Goal: Check status: Check status

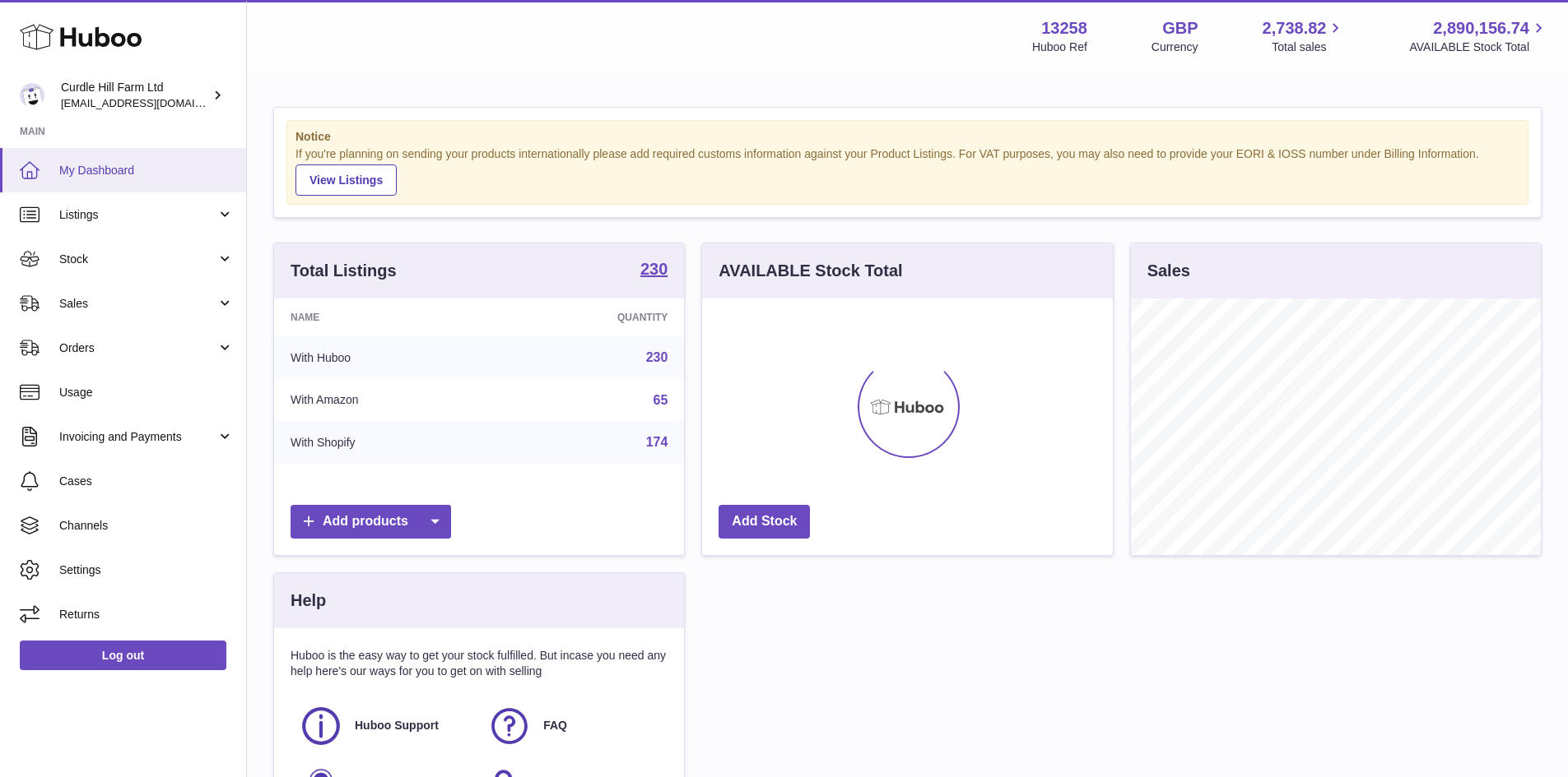
scroll to position [257, 411]
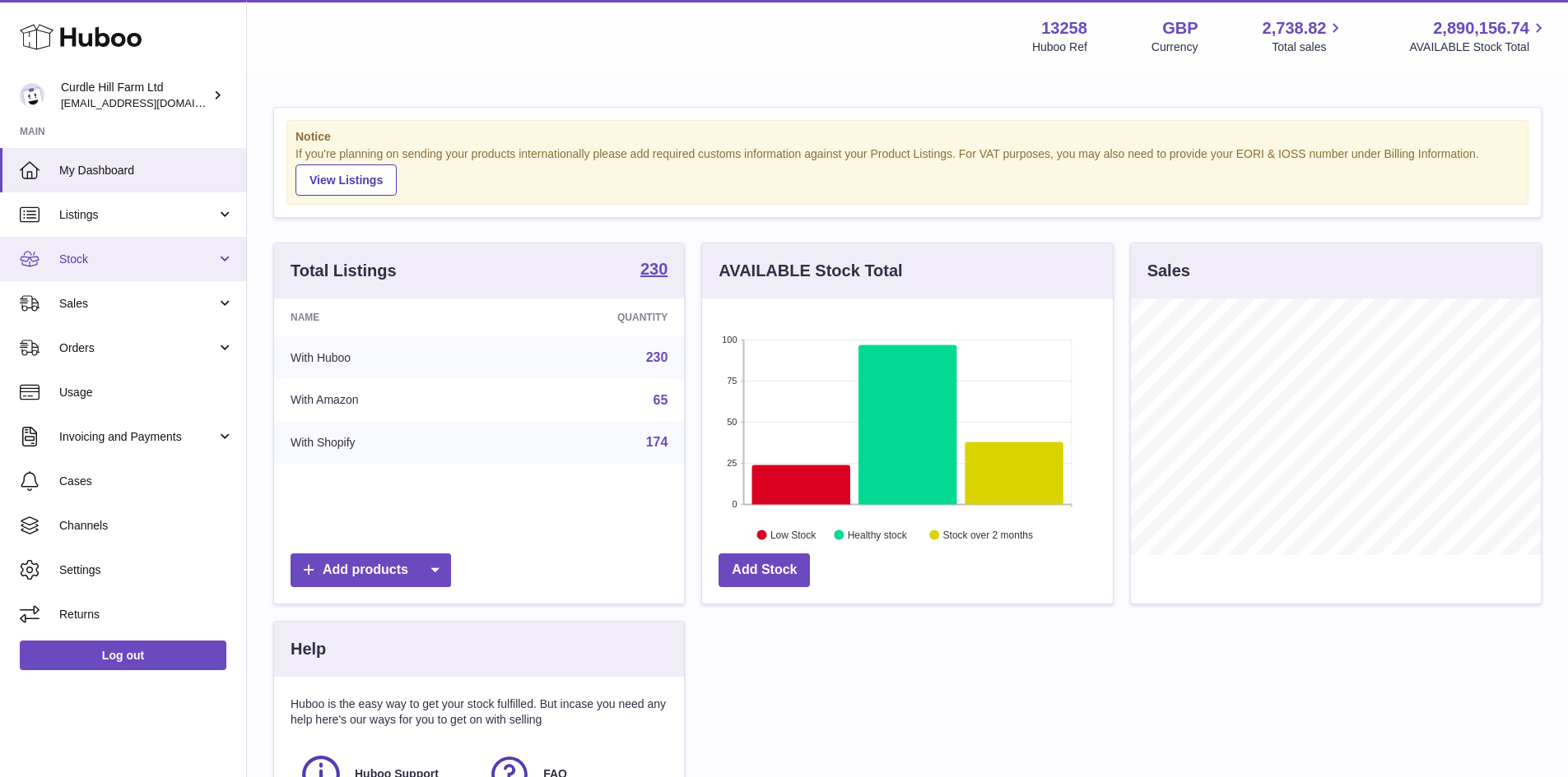
click at [180, 257] on span "Stock" at bounding box center [137, 259] width 157 height 16
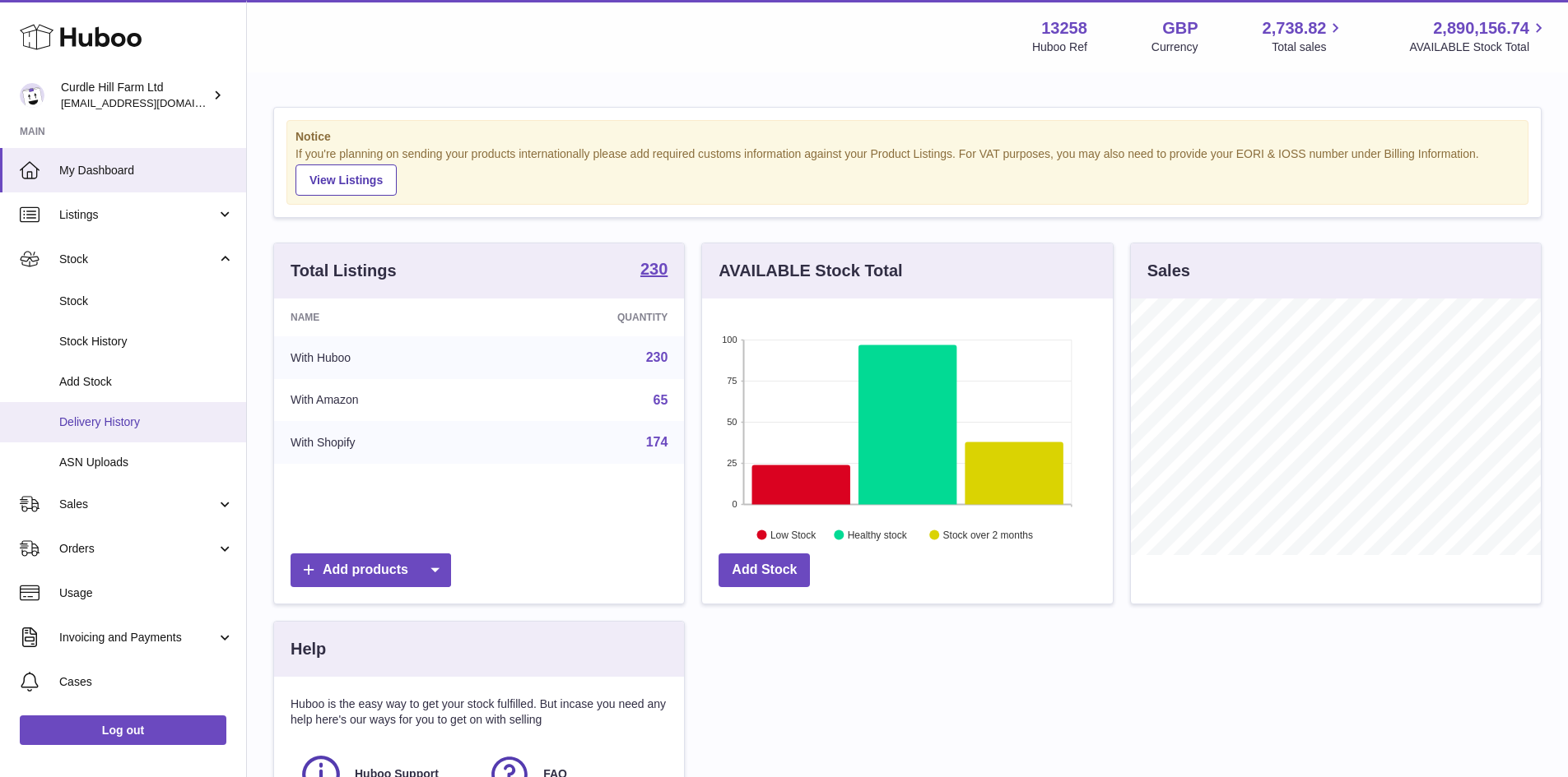
click at [161, 407] on link "Delivery History" at bounding box center [123, 422] width 246 height 40
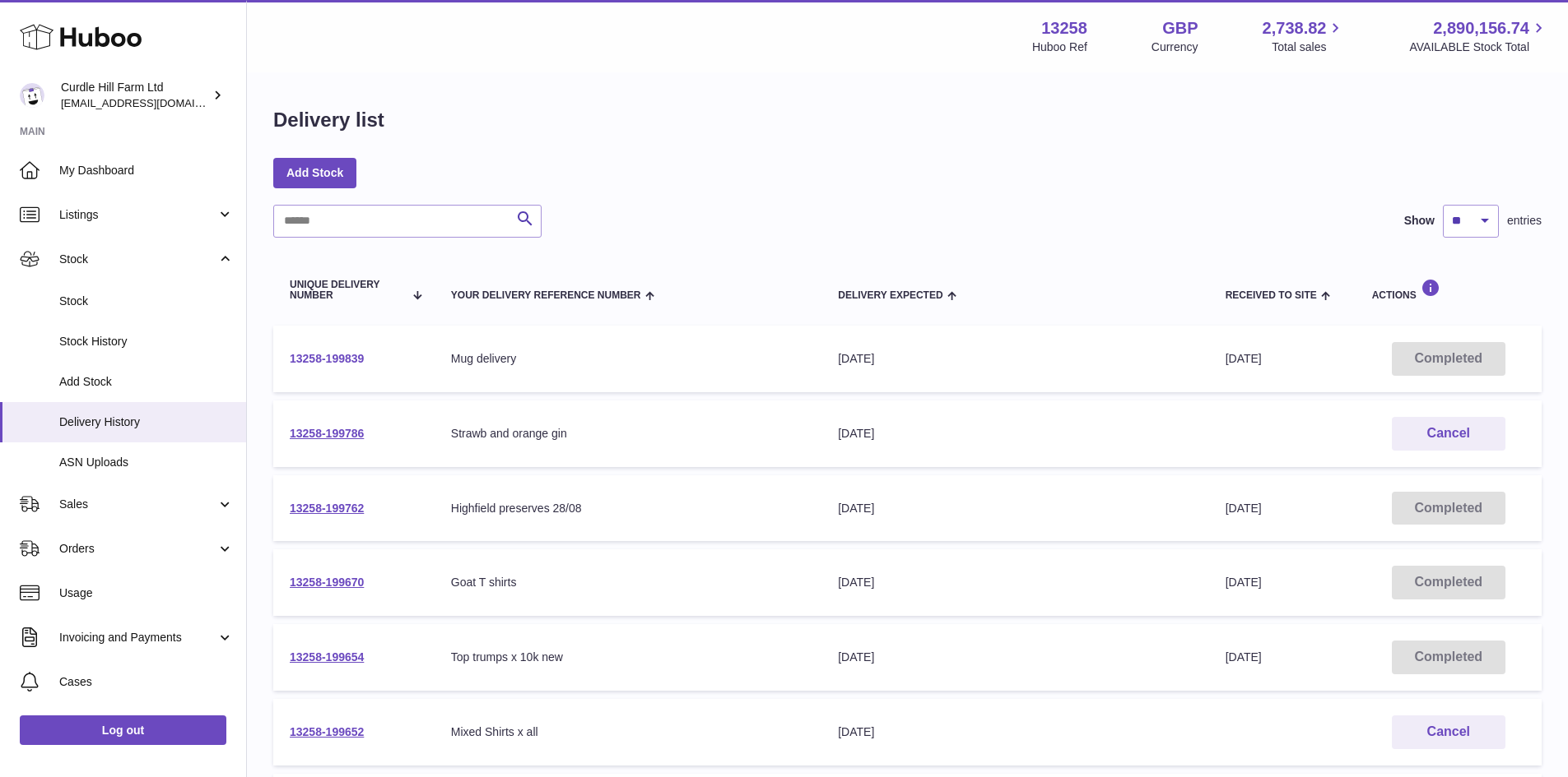
click at [329, 354] on link "13258-199839" at bounding box center [326, 358] width 74 height 13
click at [356, 434] on link "13258-199786" at bounding box center [326, 434] width 74 height 13
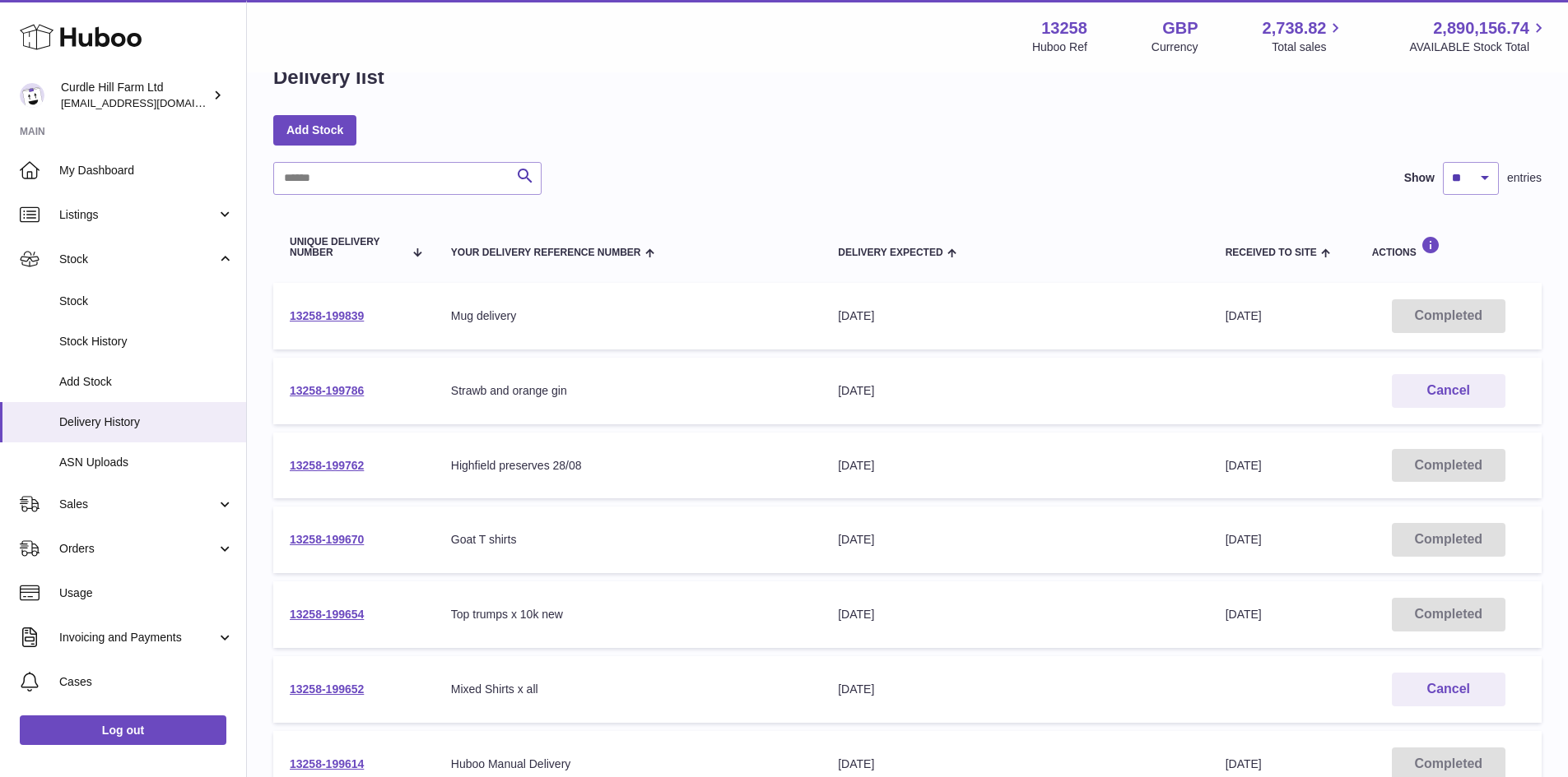
scroll to position [82, 0]
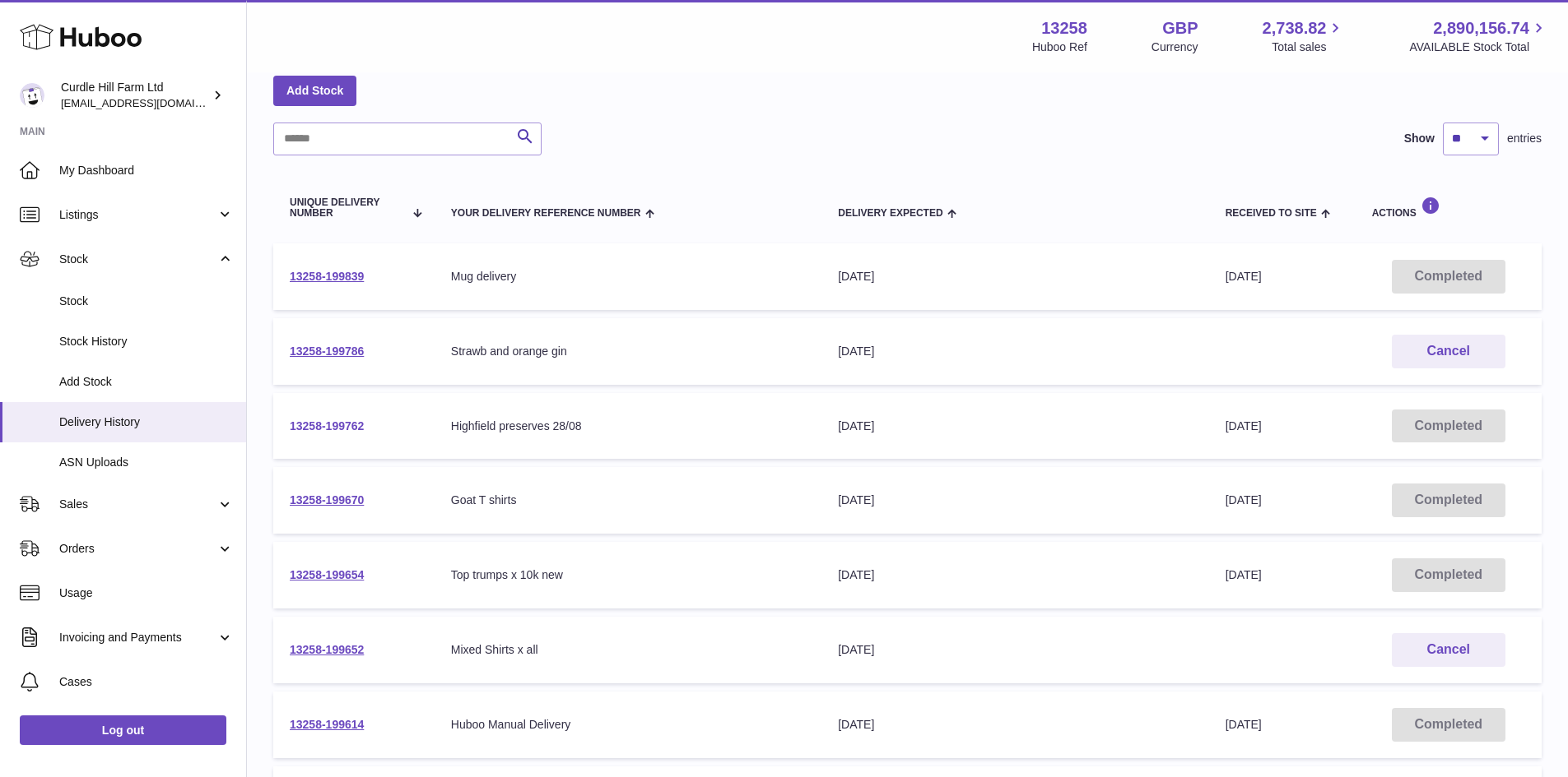
click at [356, 427] on link "13258-199762" at bounding box center [326, 426] width 74 height 13
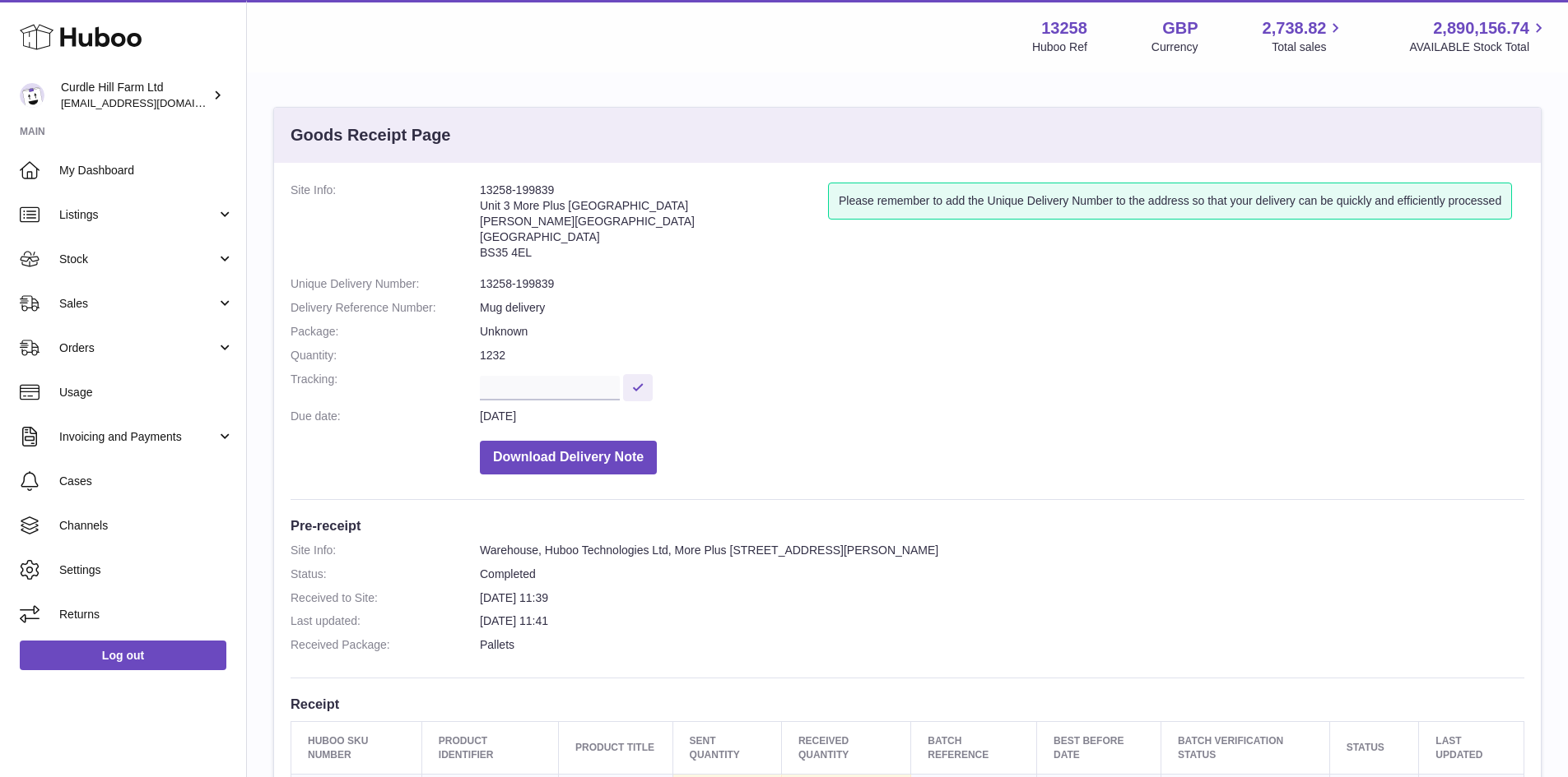
scroll to position [82, 0]
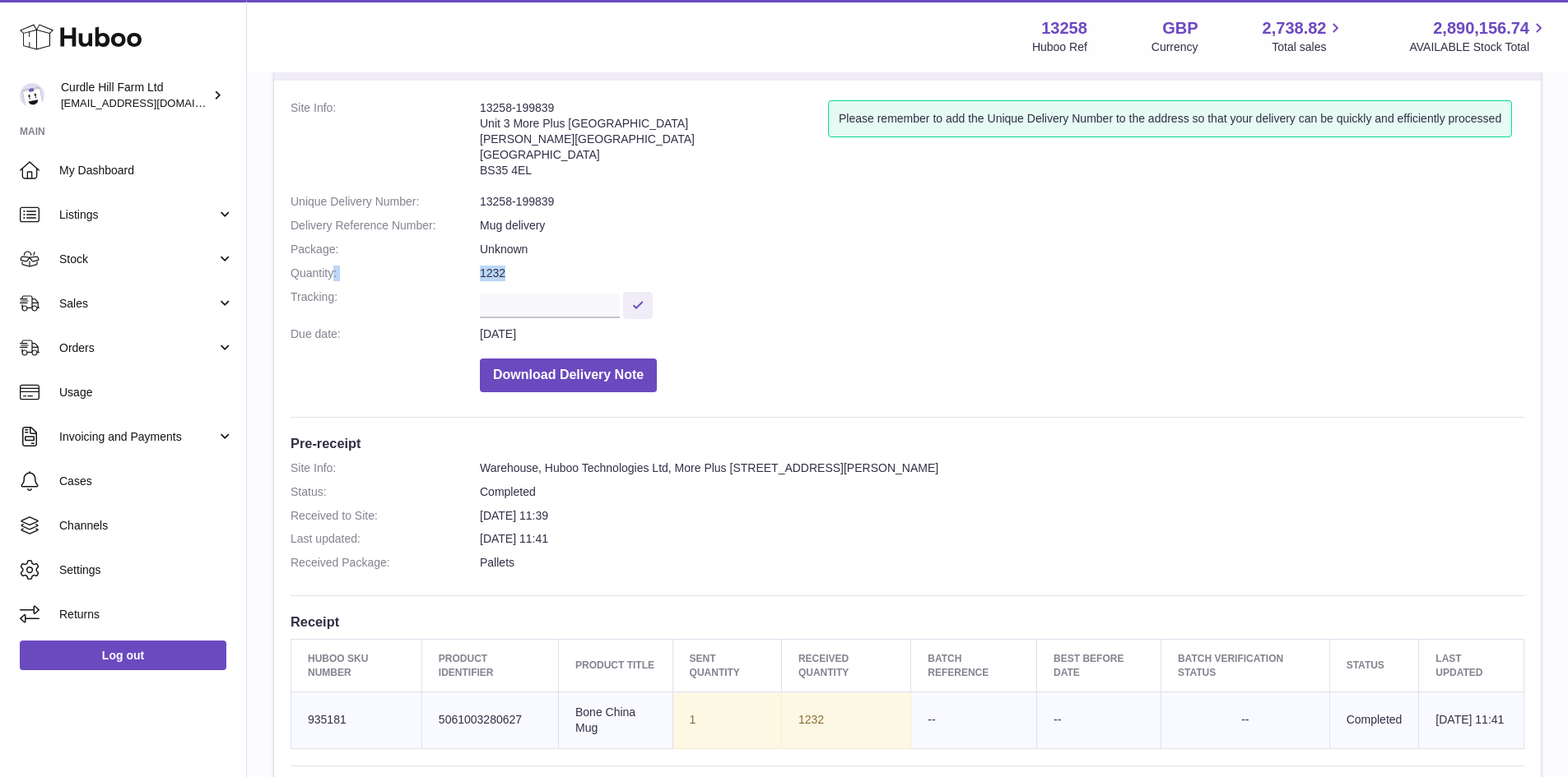
drag, startPoint x: 367, startPoint y: 269, endPoint x: 582, endPoint y: 263, distance: 215.1
click at [582, 263] on dl "Site Info: 13258-199839 Unit 3 More Plus Central Park Hudson Avenue Severn Beac…" at bounding box center [907, 251] width 1234 height 300
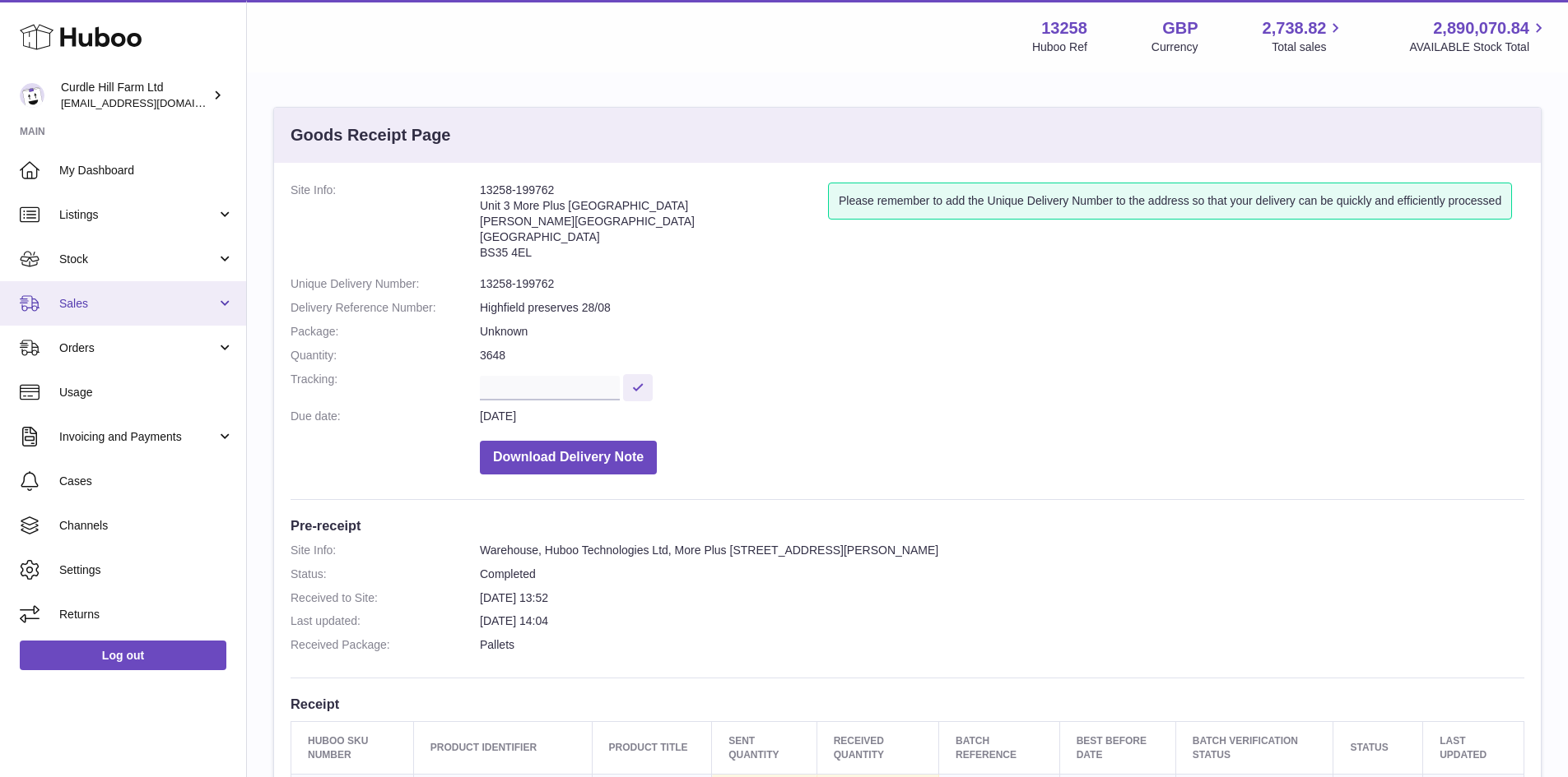
click at [188, 295] on link "Sales" at bounding box center [123, 304] width 246 height 45
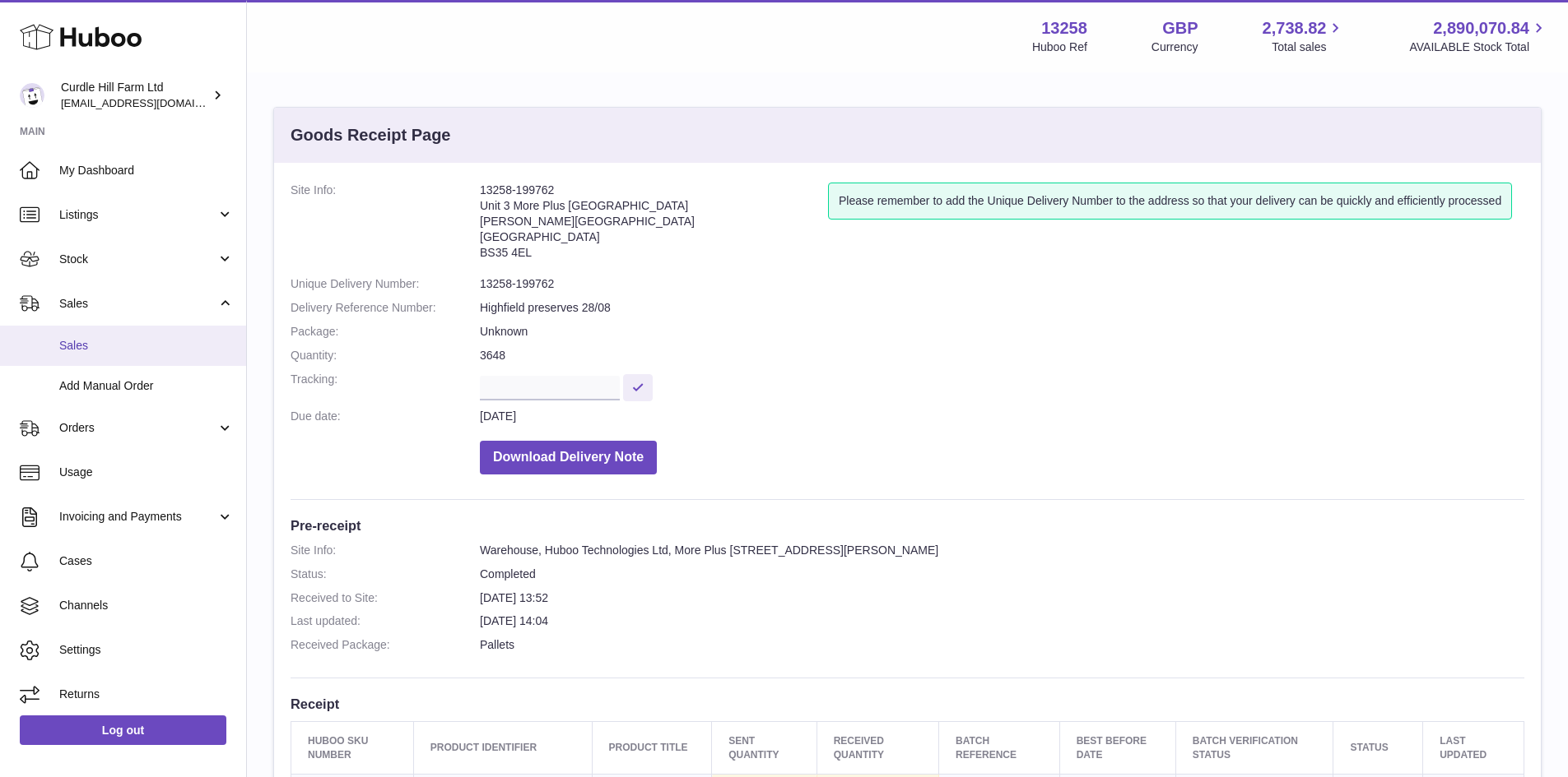
click at [172, 345] on span "Sales" at bounding box center [146, 345] width 175 height 16
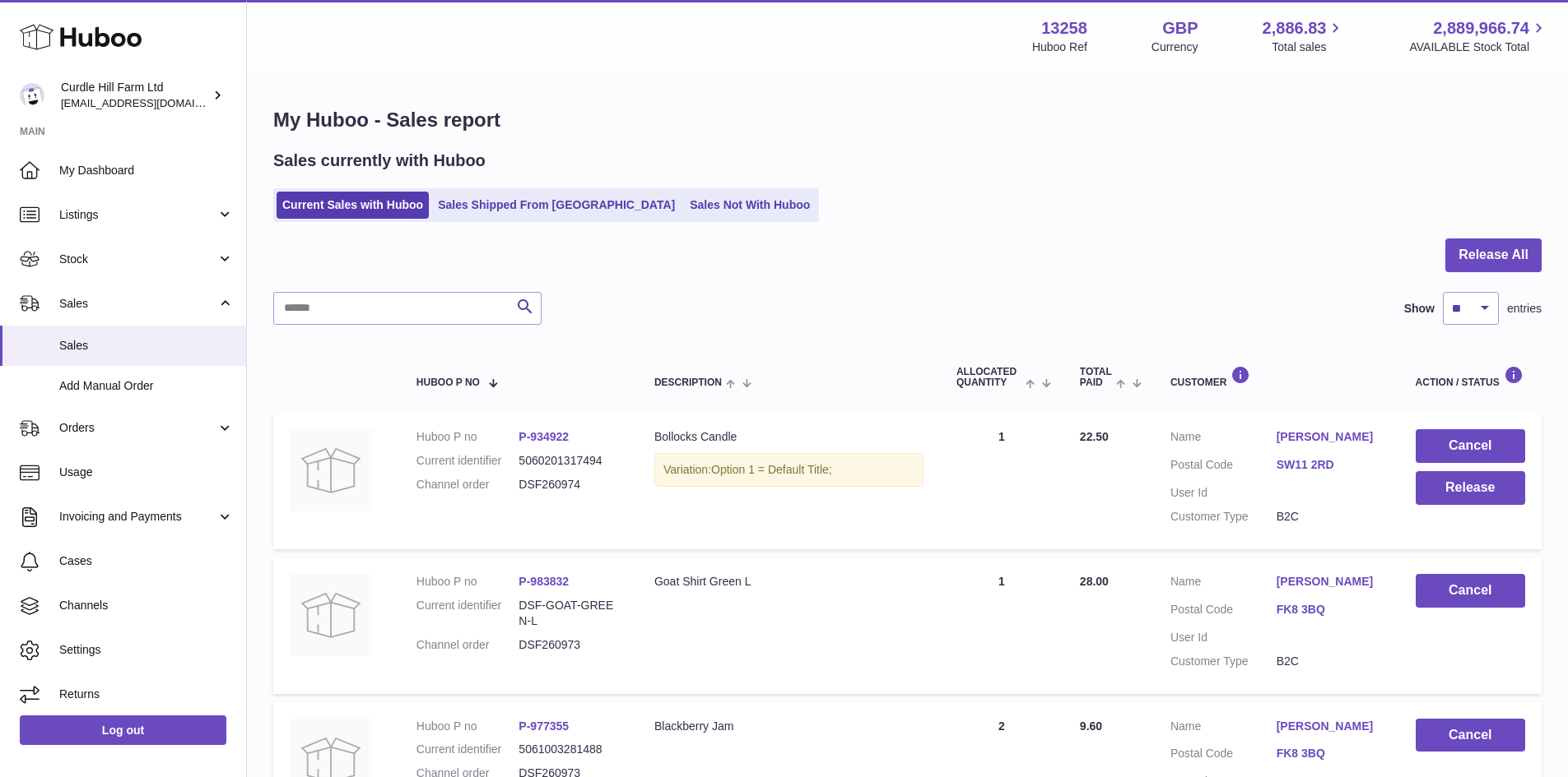
click at [652, 174] on div "Sales currently with Huboo Current Sales with Huboo Sales Shipped From [GEOGRAP…" at bounding box center [907, 187] width 1268 height 73
click at [665, 192] on ul "Current Sales with Huboo Sales Shipped From [GEOGRAPHIC_DATA] Sales Not With Hu…" at bounding box center [546, 205] width 546 height 34
click at [684, 212] on link "Sales Not With Huboo" at bounding box center [749, 204] width 132 height 27
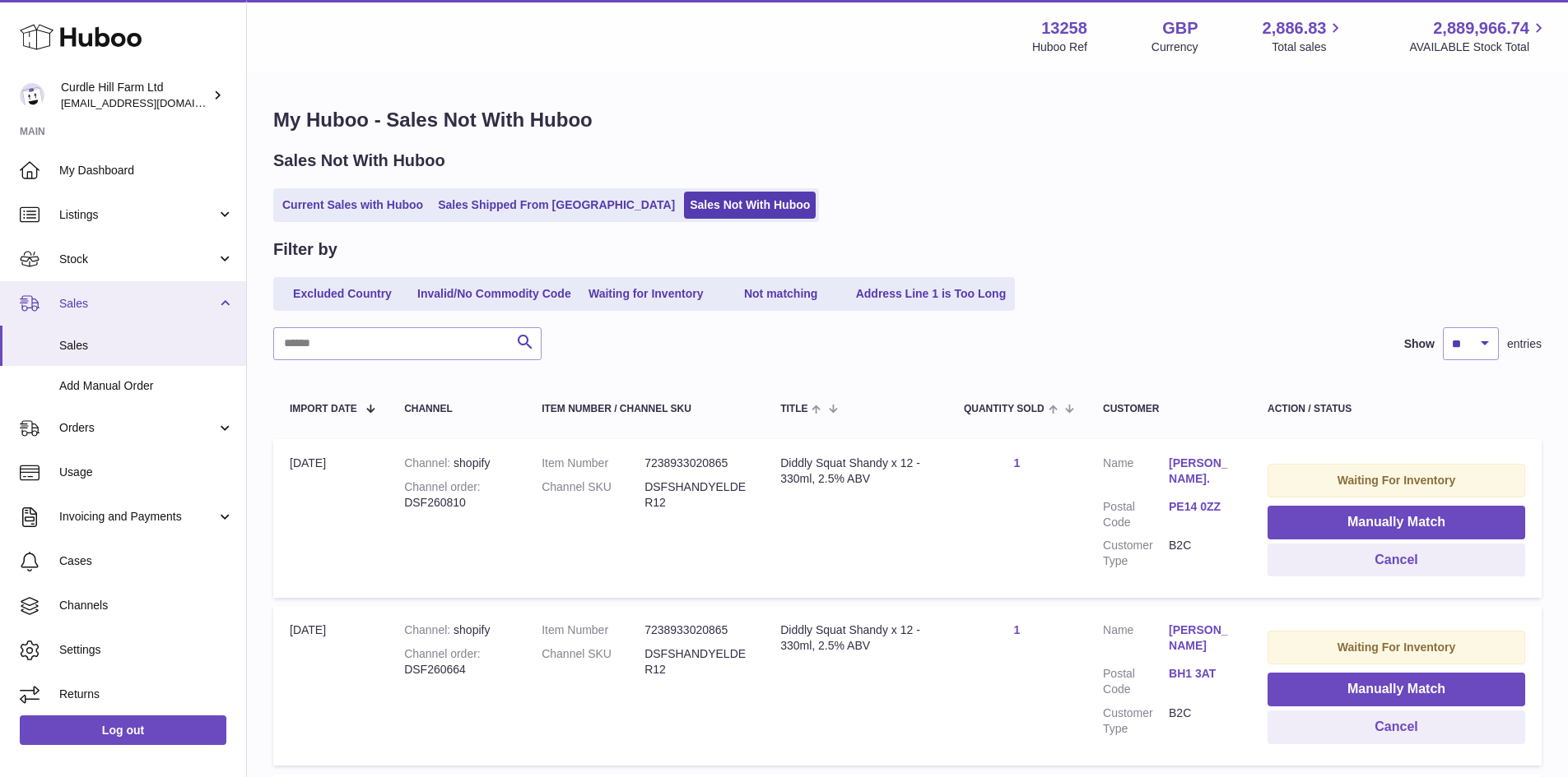
click at [98, 316] on link "Sales" at bounding box center [123, 304] width 246 height 45
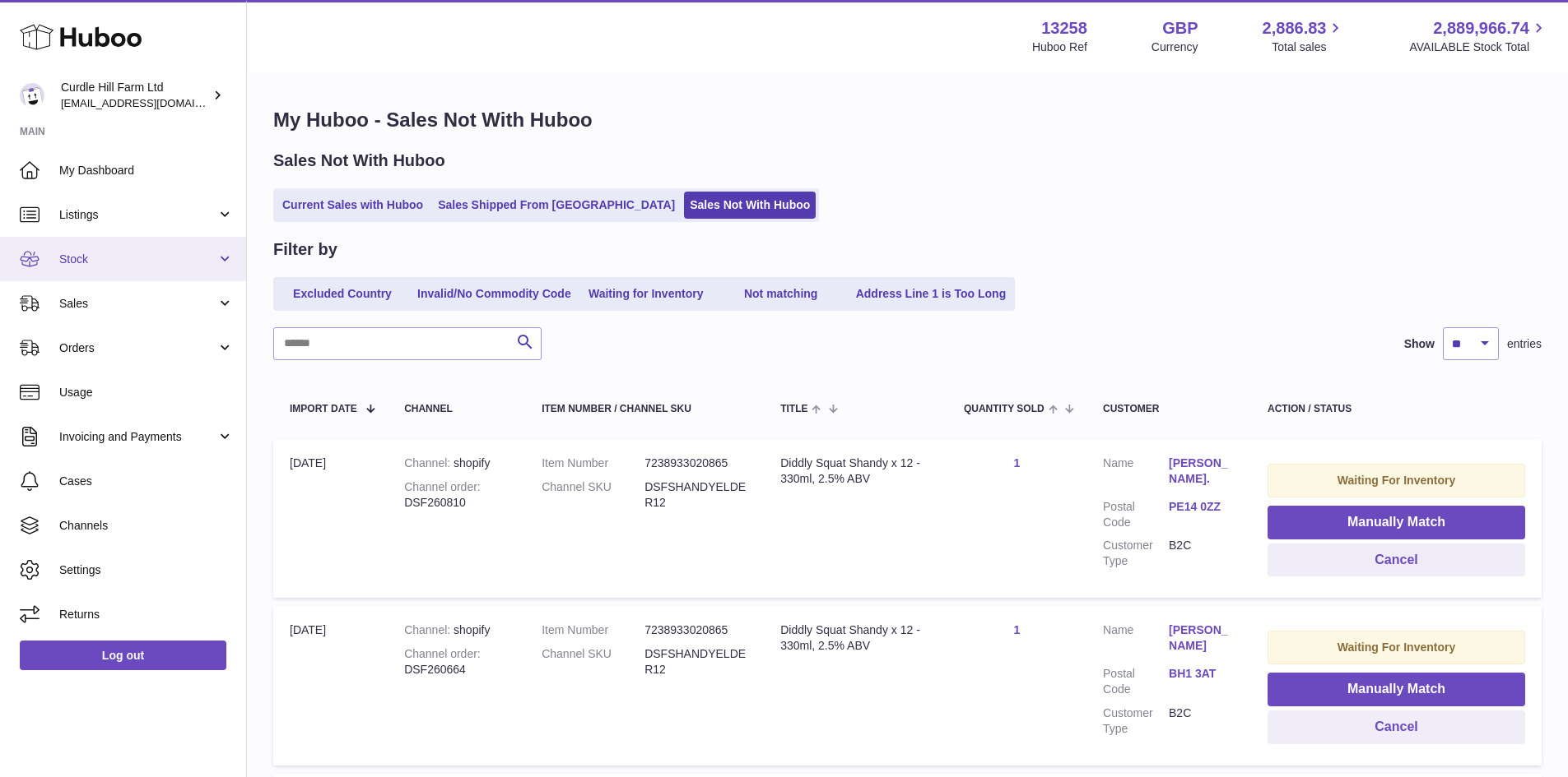
click at [103, 274] on link "Stock" at bounding box center [123, 259] width 246 height 45
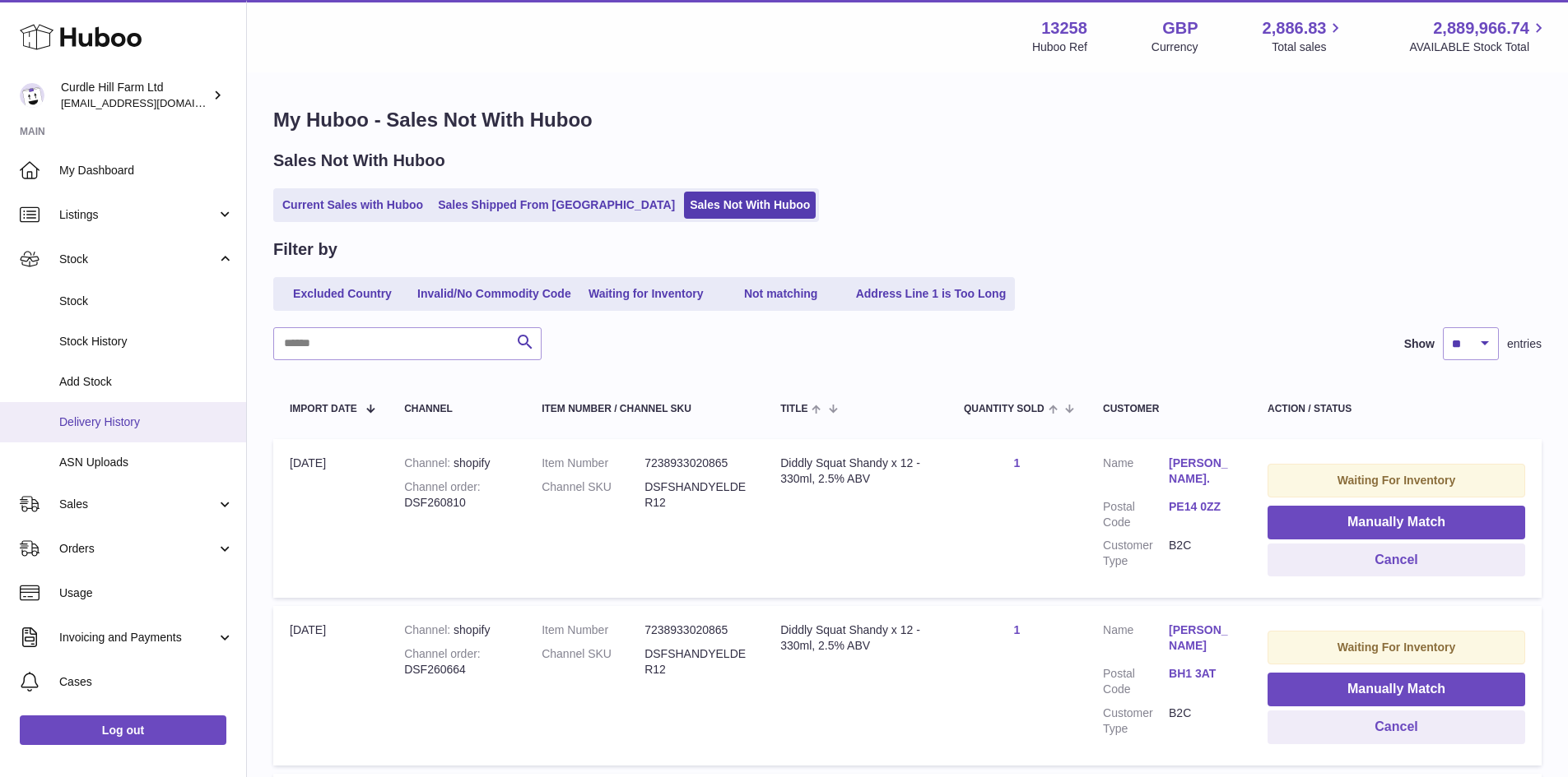
click at [132, 426] on span "Delivery History" at bounding box center [146, 422] width 175 height 16
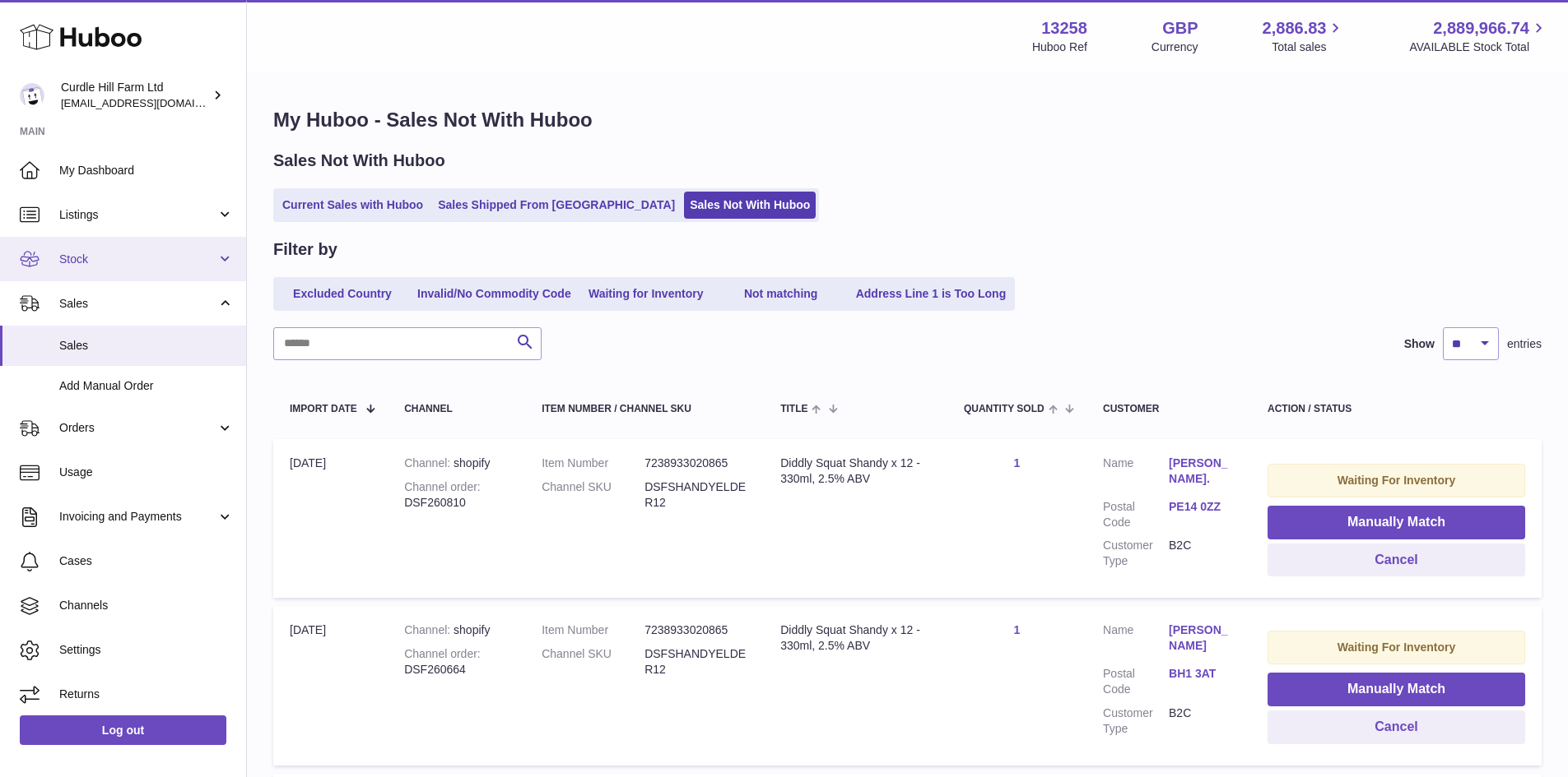
click at [129, 266] on span "Stock" at bounding box center [137, 259] width 157 height 16
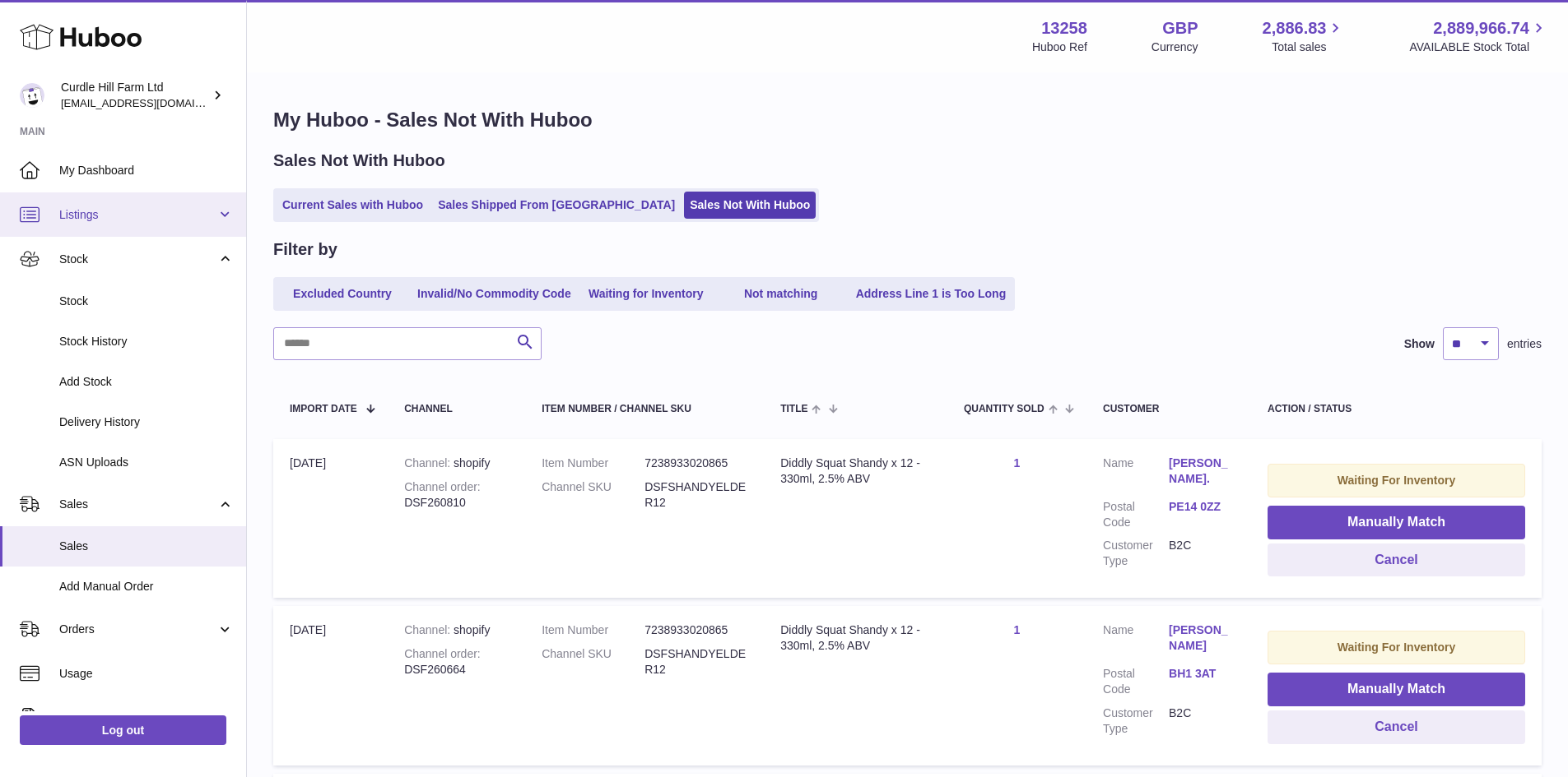
click at [136, 199] on link "Listings" at bounding box center [123, 215] width 246 height 45
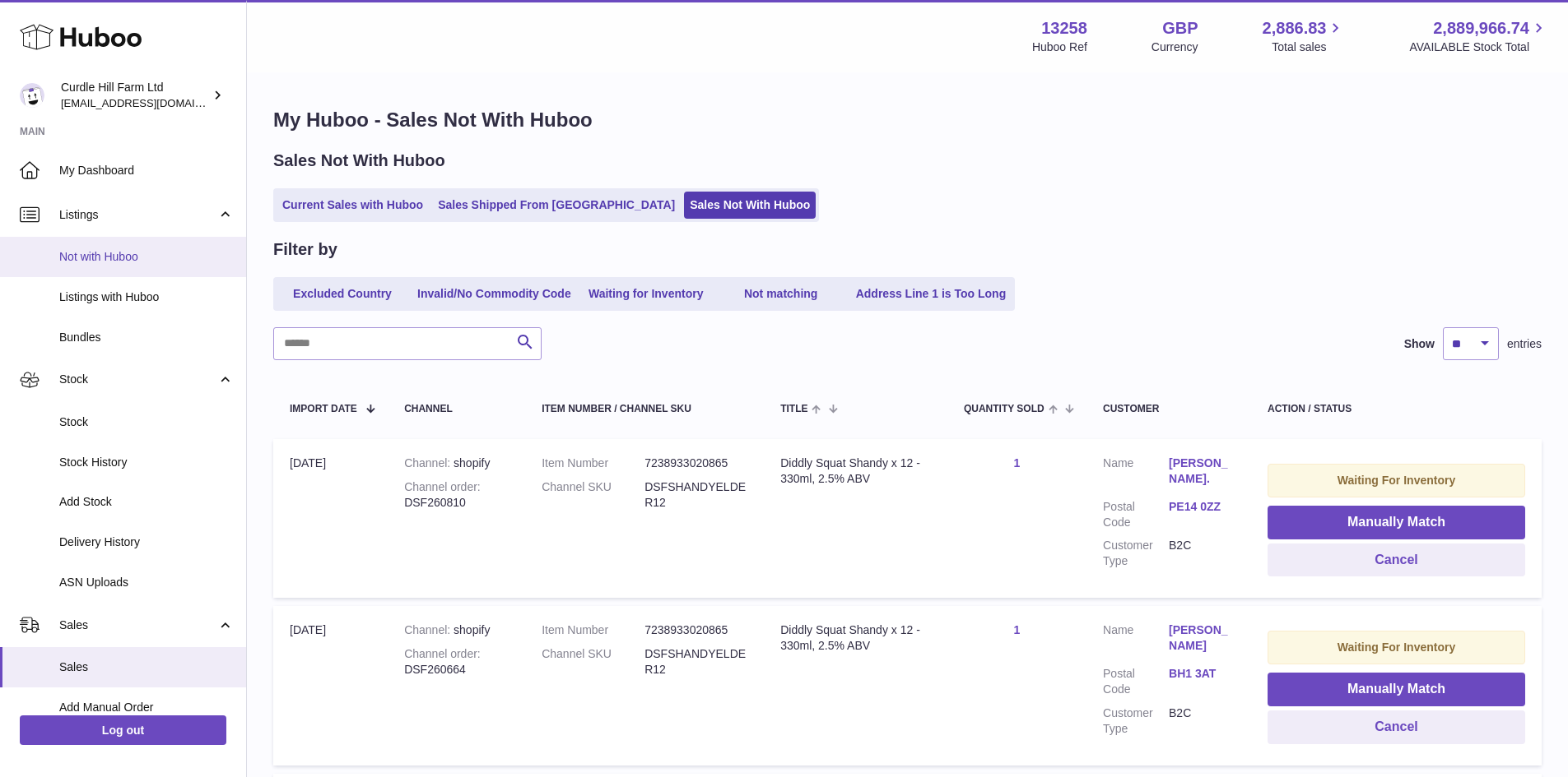
click at [131, 260] on span "Not with Huboo" at bounding box center [146, 257] width 175 height 16
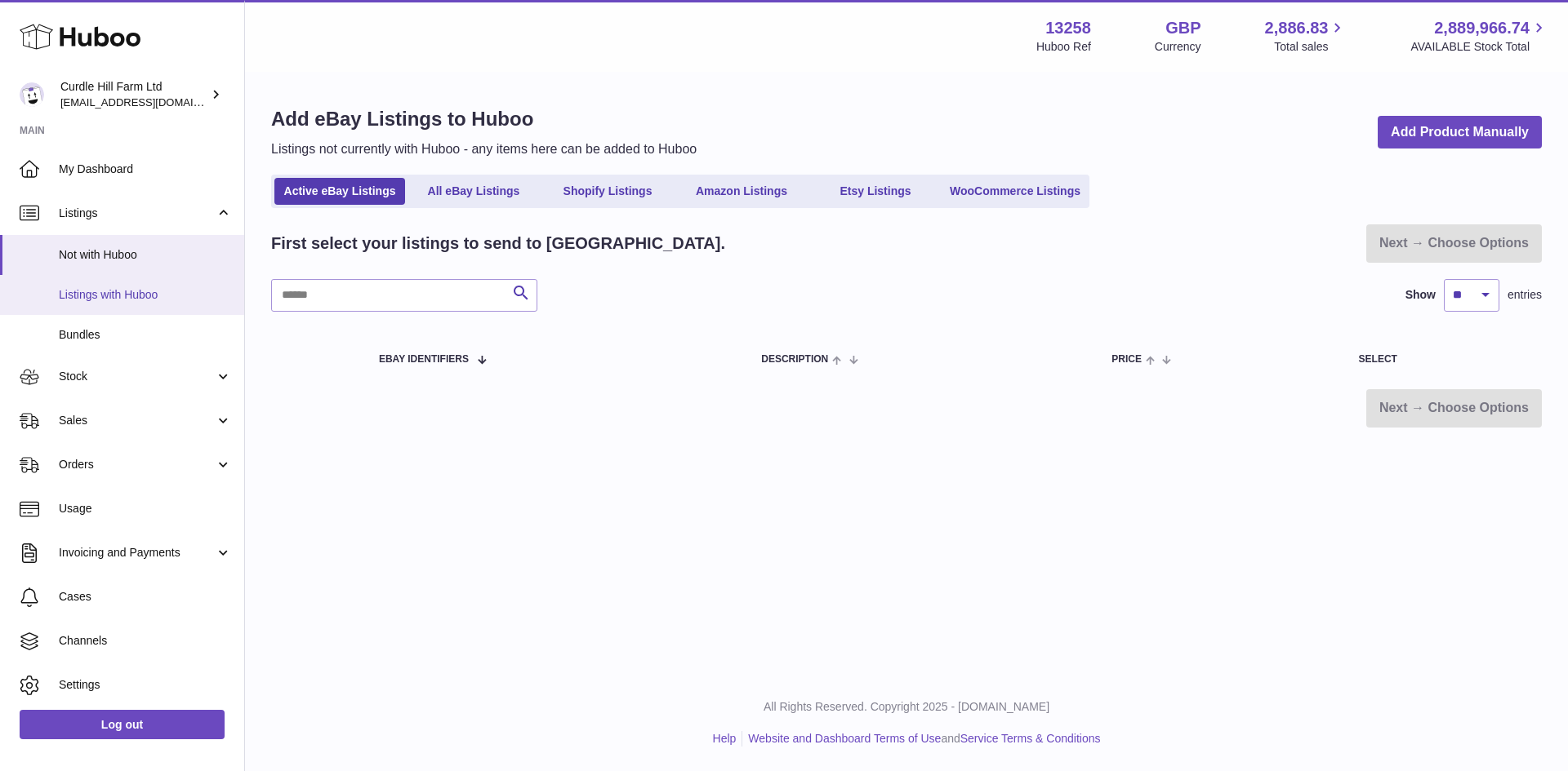
click at [79, 293] on span "Listings with Huboo" at bounding box center [144, 294] width 173 height 16
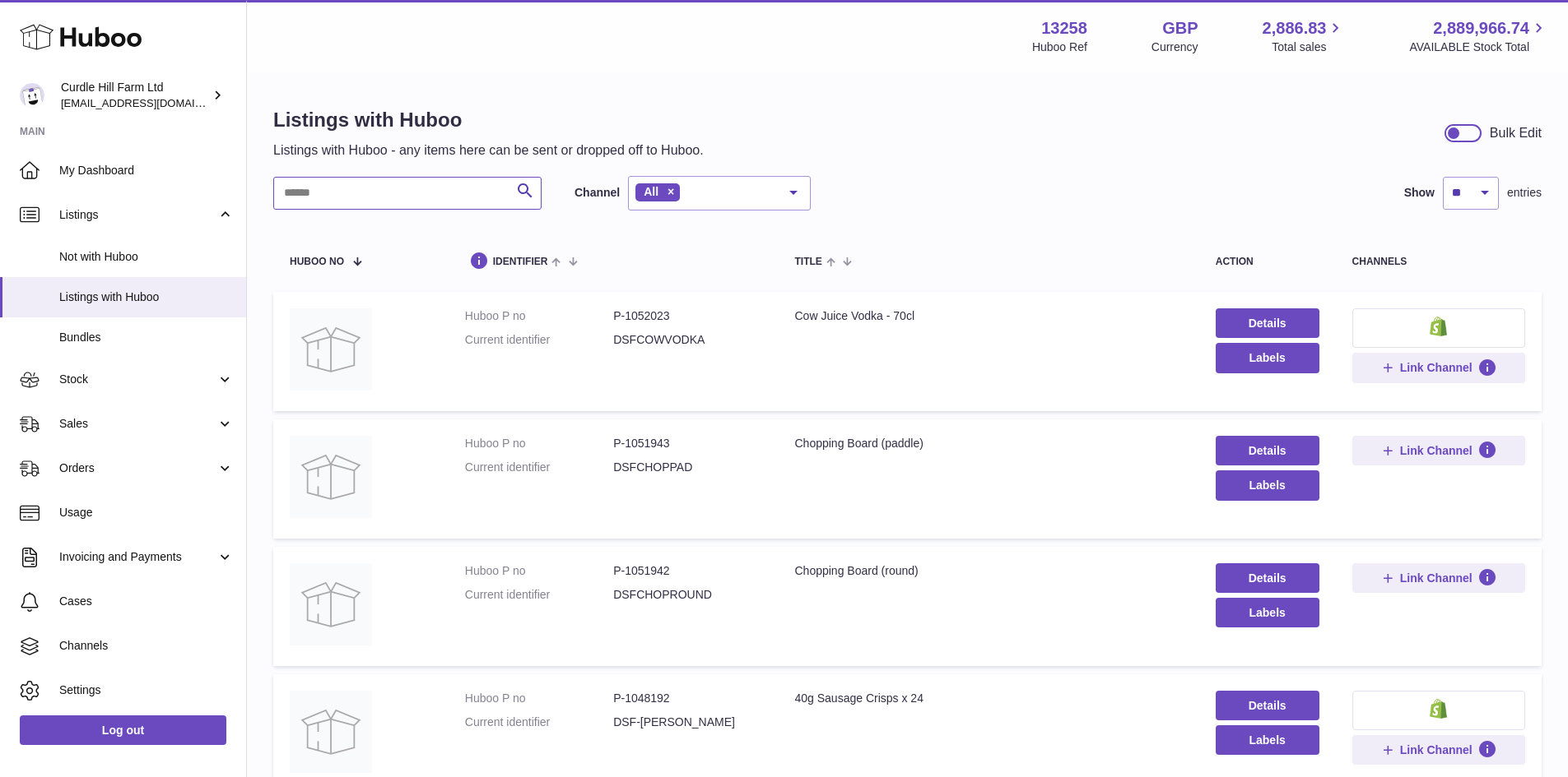
click at [393, 187] on input "text" at bounding box center [408, 193] width 269 height 33
type input "******"
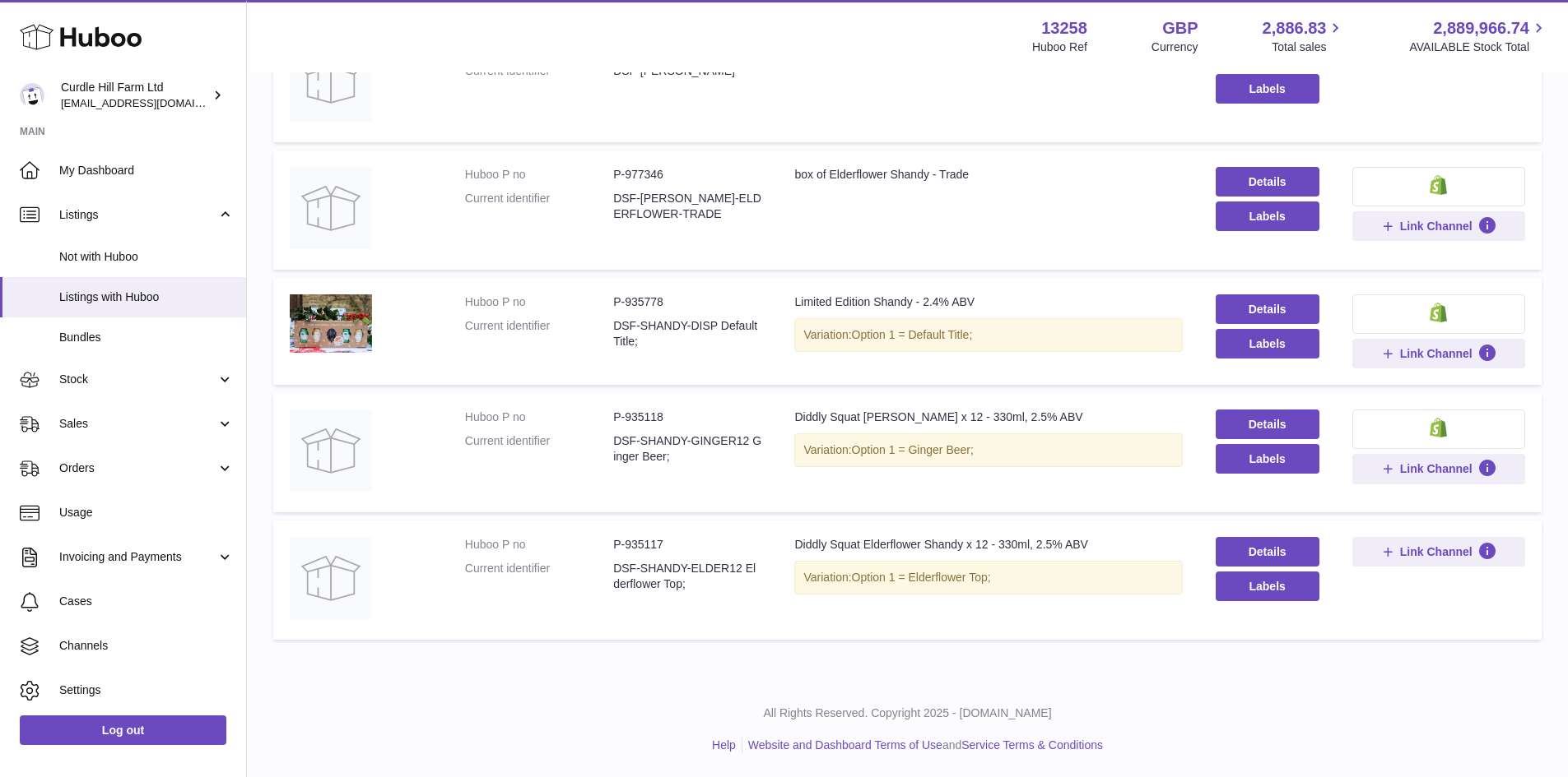
scroll to position [652, 0]
click at [1239, 547] on link "Details" at bounding box center [1267, 551] width 104 height 30
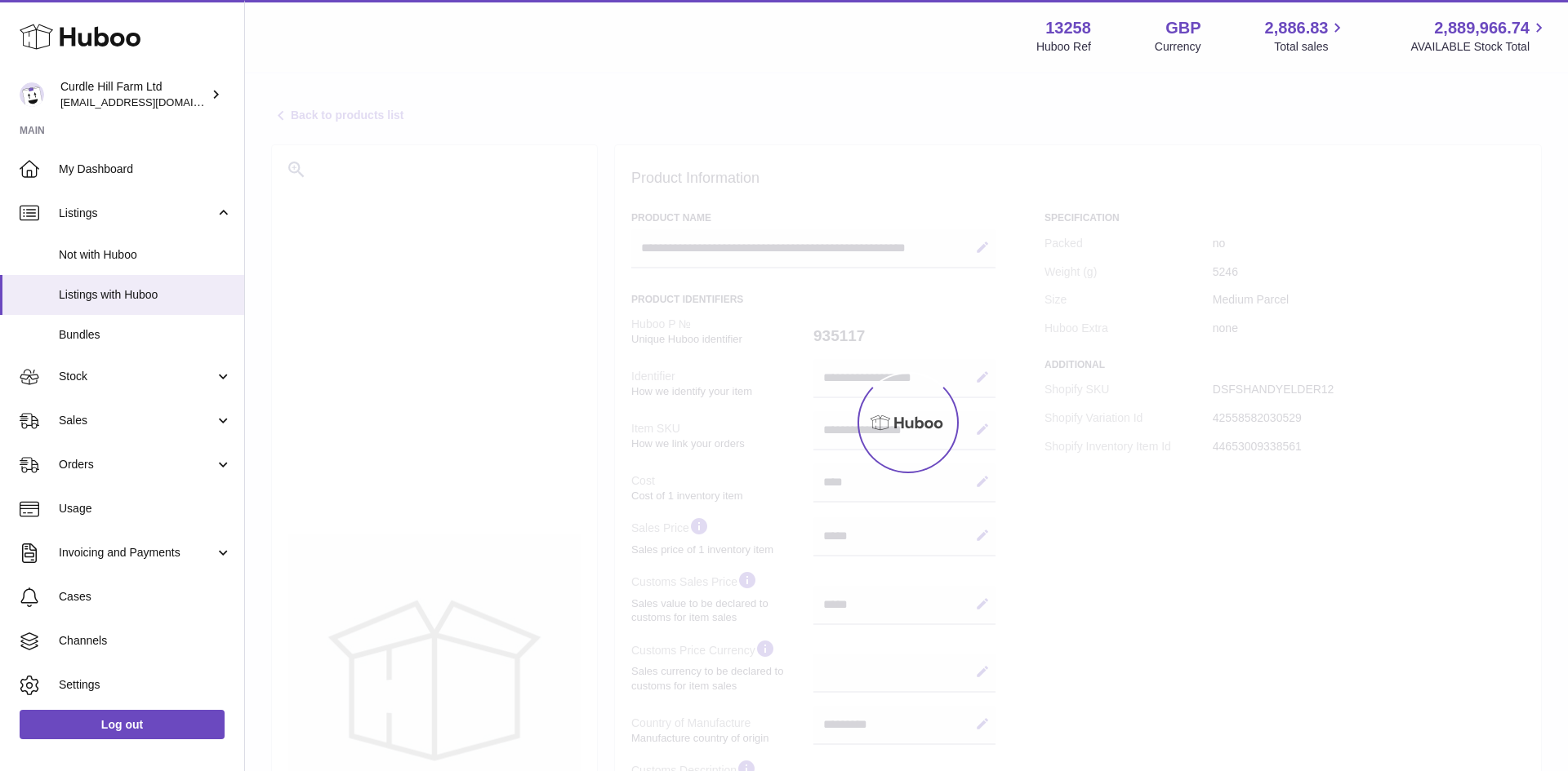
select select
select select "***"
select select "****"
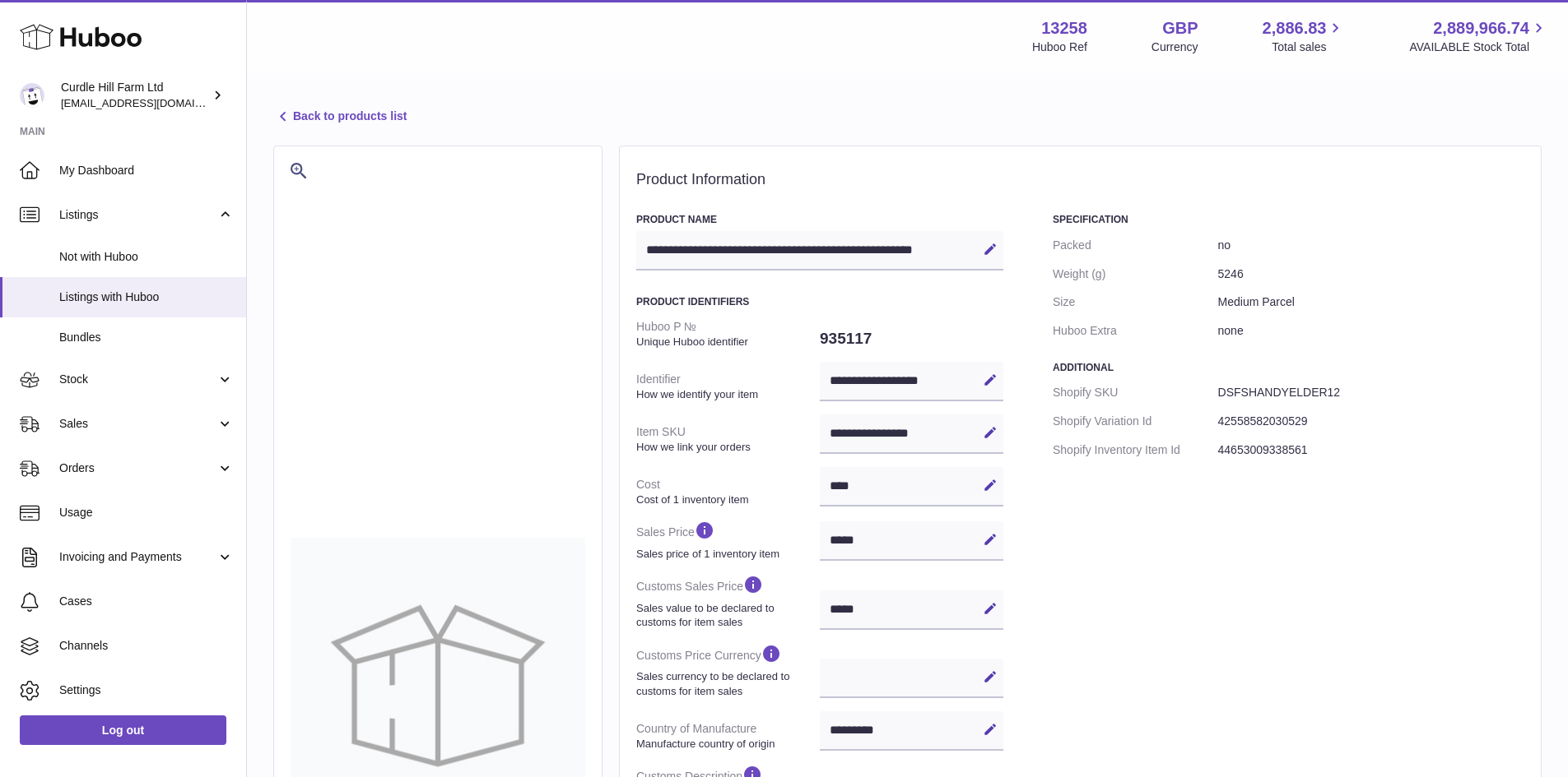
click at [847, 344] on dd "935117" at bounding box center [911, 339] width 184 height 35
copy dd "935117"
click at [143, 370] on link "Stock" at bounding box center [123, 381] width 246 height 45
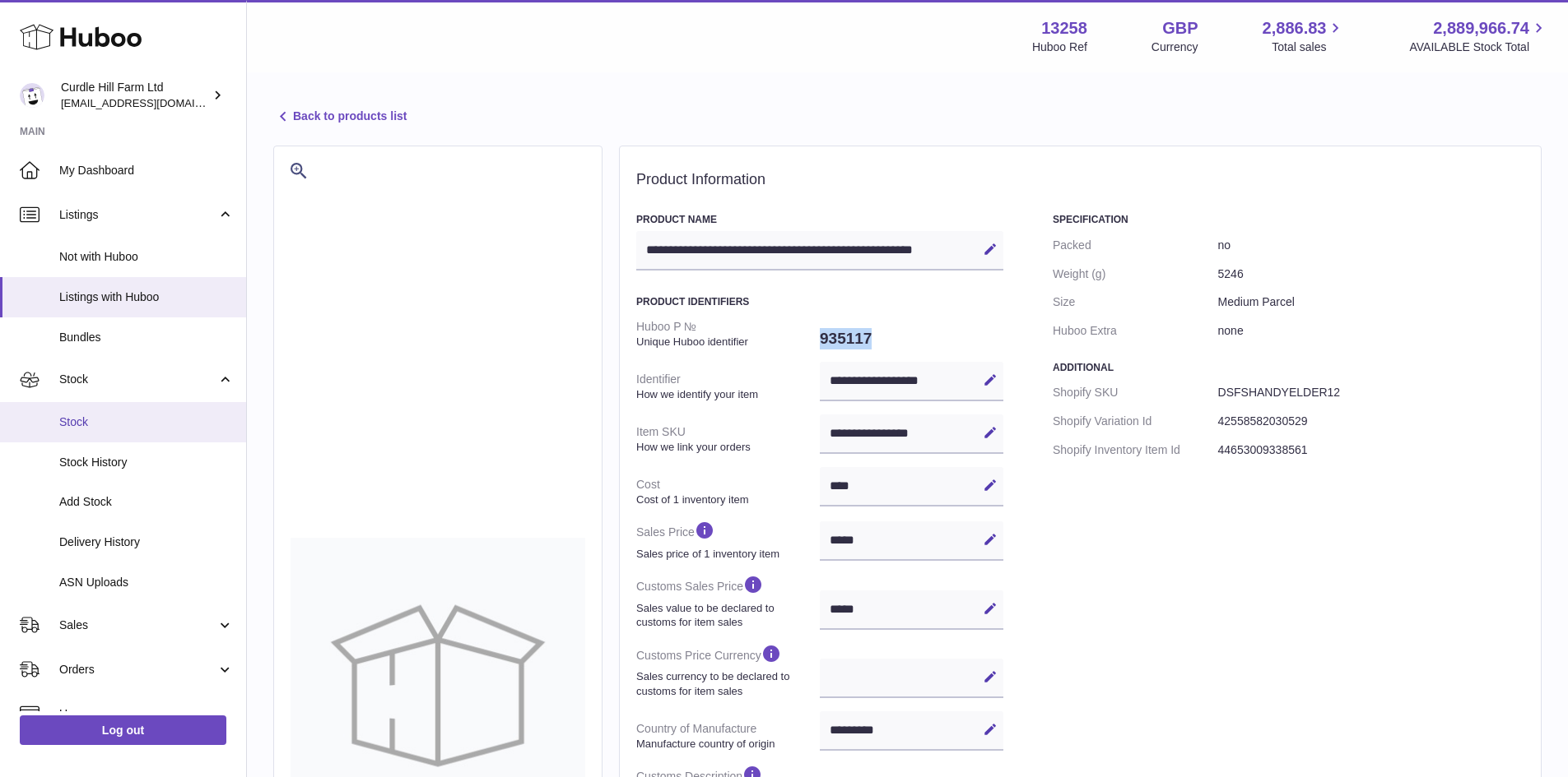
click at [161, 423] on span "Stock" at bounding box center [146, 422] width 175 height 16
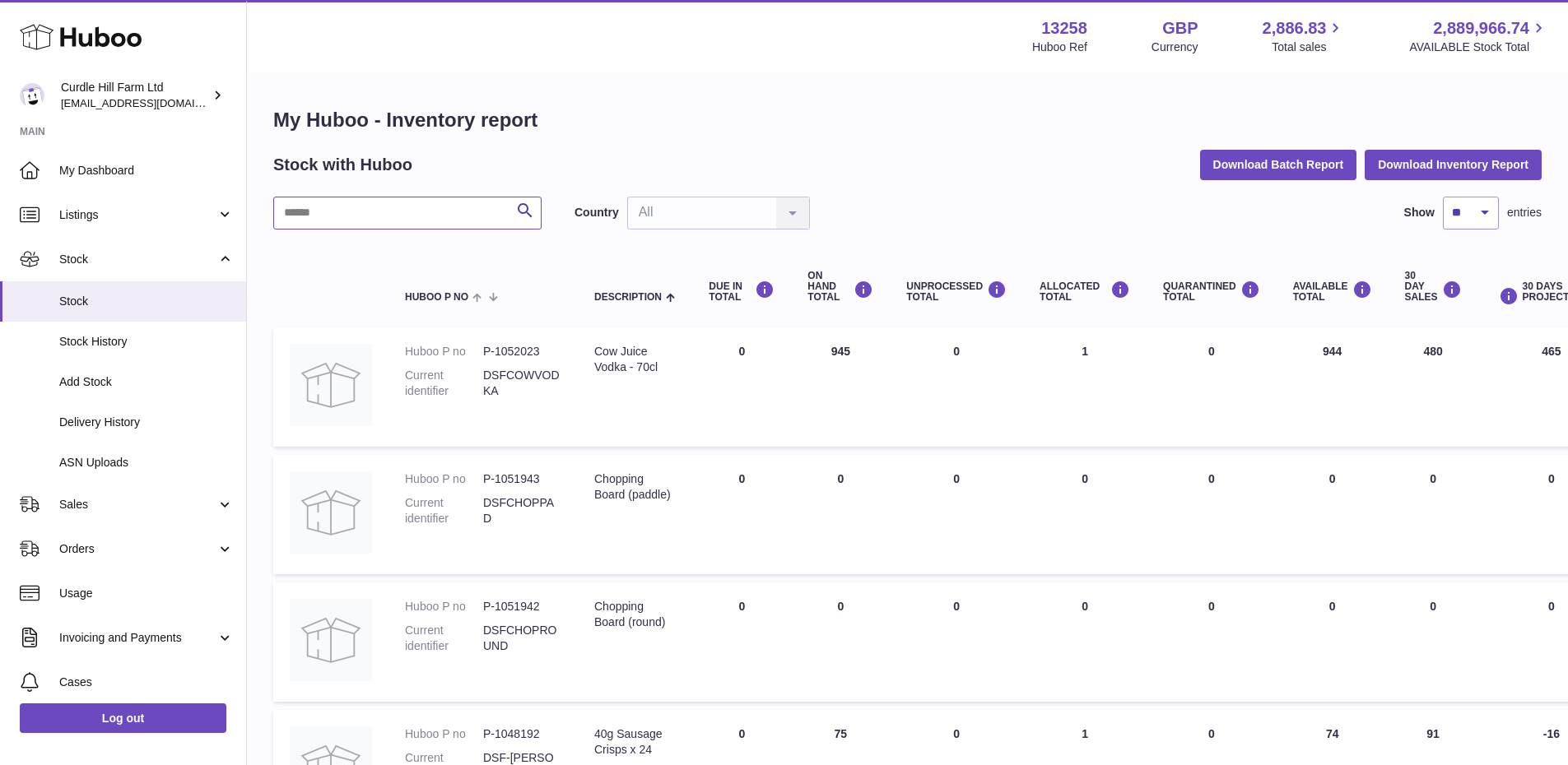
click at [426, 221] on input "text" at bounding box center [408, 213] width 269 height 33
paste input "******"
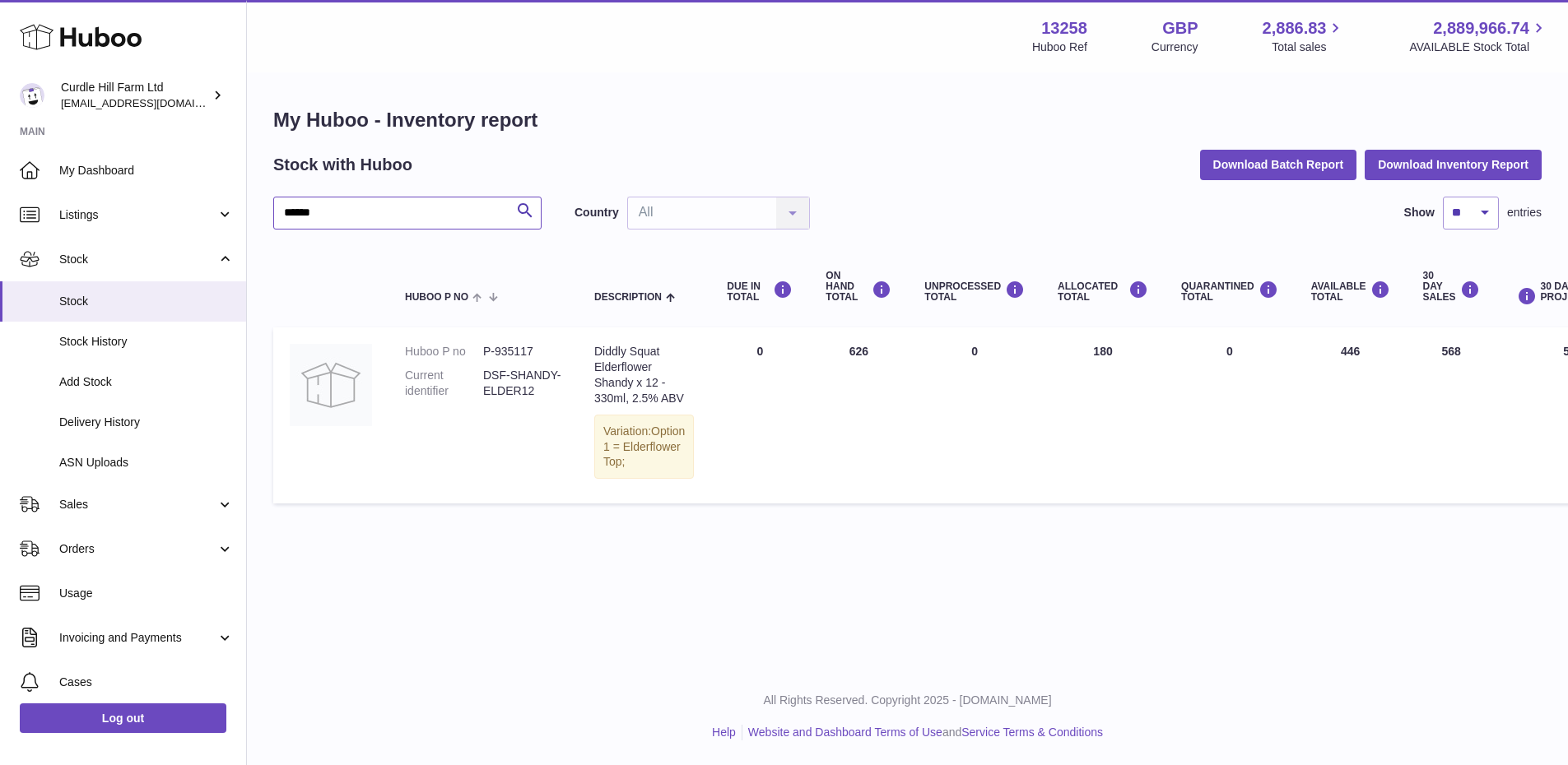
type input "******"
click at [833, 20] on div "Menu Huboo 13258 Huboo Ref GBP Currency 2,886.83 Total sales 2,889,966.74 AVAIL…" at bounding box center [907, 36] width 1281 height 38
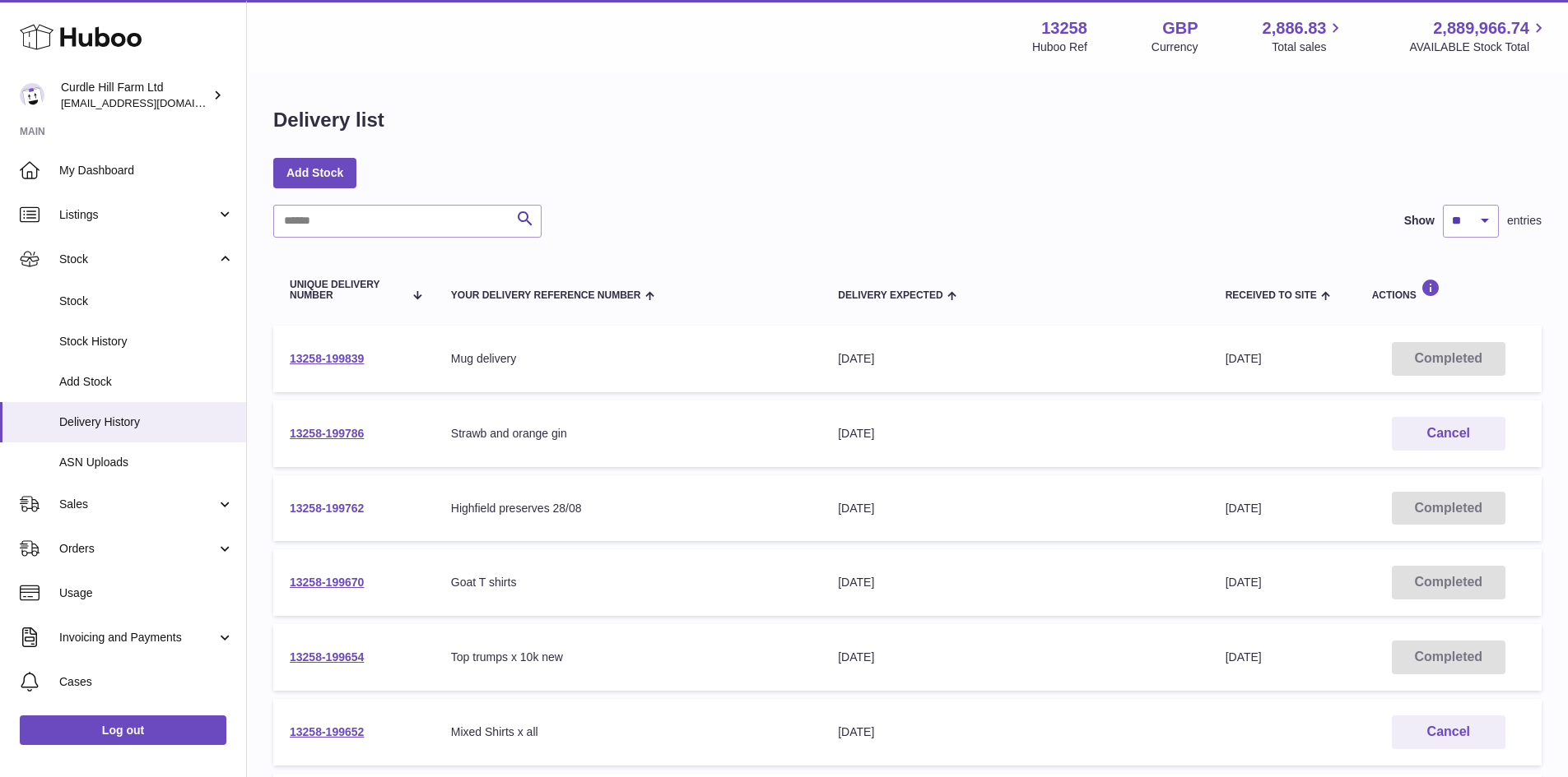
click at [345, 514] on link "13258-199762" at bounding box center [326, 508] width 74 height 13
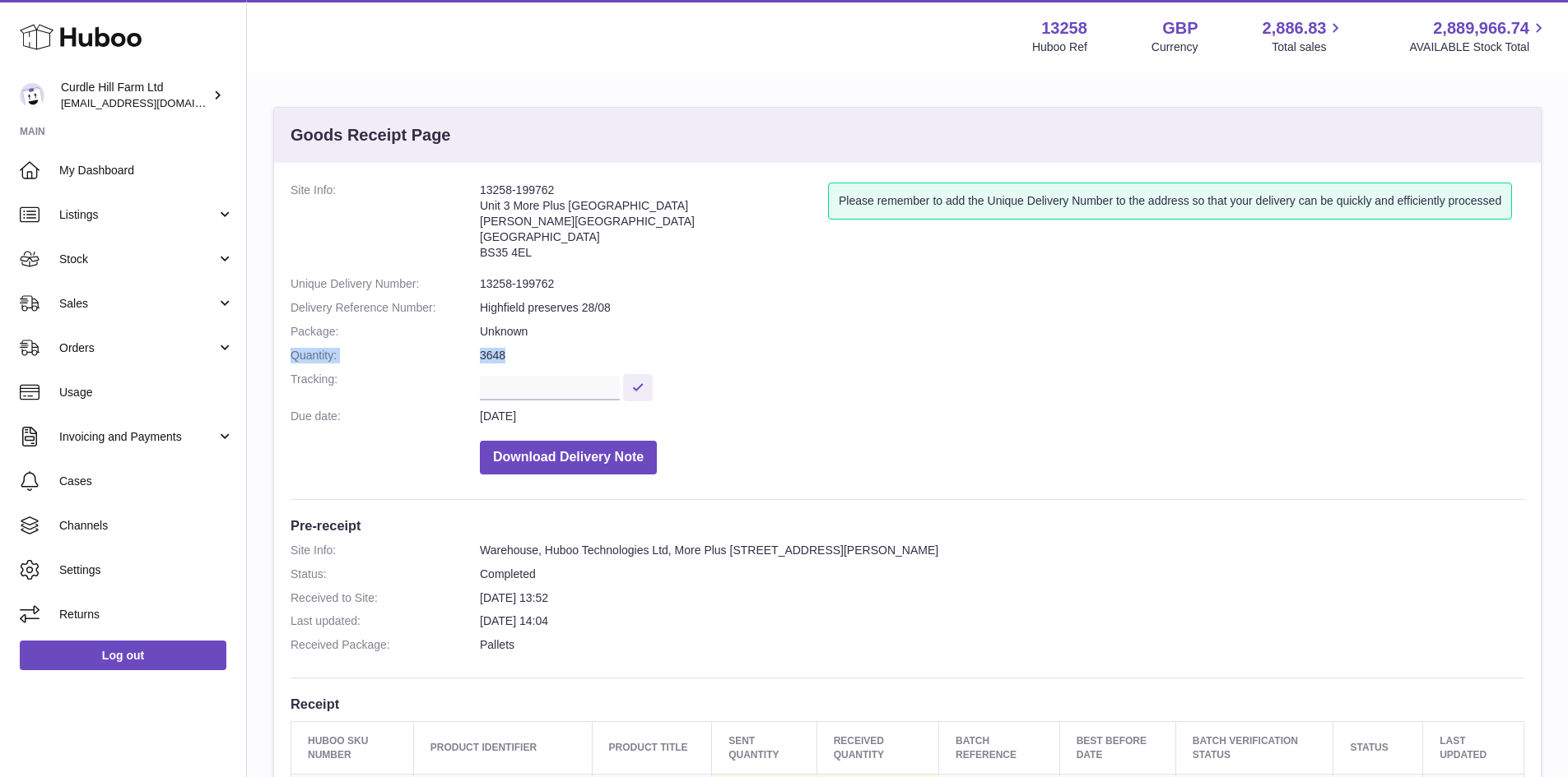
drag, startPoint x: 291, startPoint y: 352, endPoint x: 539, endPoint y: 352, distance: 248.0
click at [539, 352] on dl "Site Info: 13258-199762 Unit 3 More Plus Central Park Hudson Avenue Severn Beac…" at bounding box center [907, 333] width 1234 height 300
click at [339, 338] on dt "Package:" at bounding box center [385, 331] width 189 height 16
drag, startPoint x: 294, startPoint y: 335, endPoint x: 542, endPoint y: 330, distance: 248.1
click at [542, 330] on dl "Site Info: 13258-199762 Unit 3 More Plus Central Park Hudson Avenue Severn Beac…" at bounding box center [907, 333] width 1234 height 300
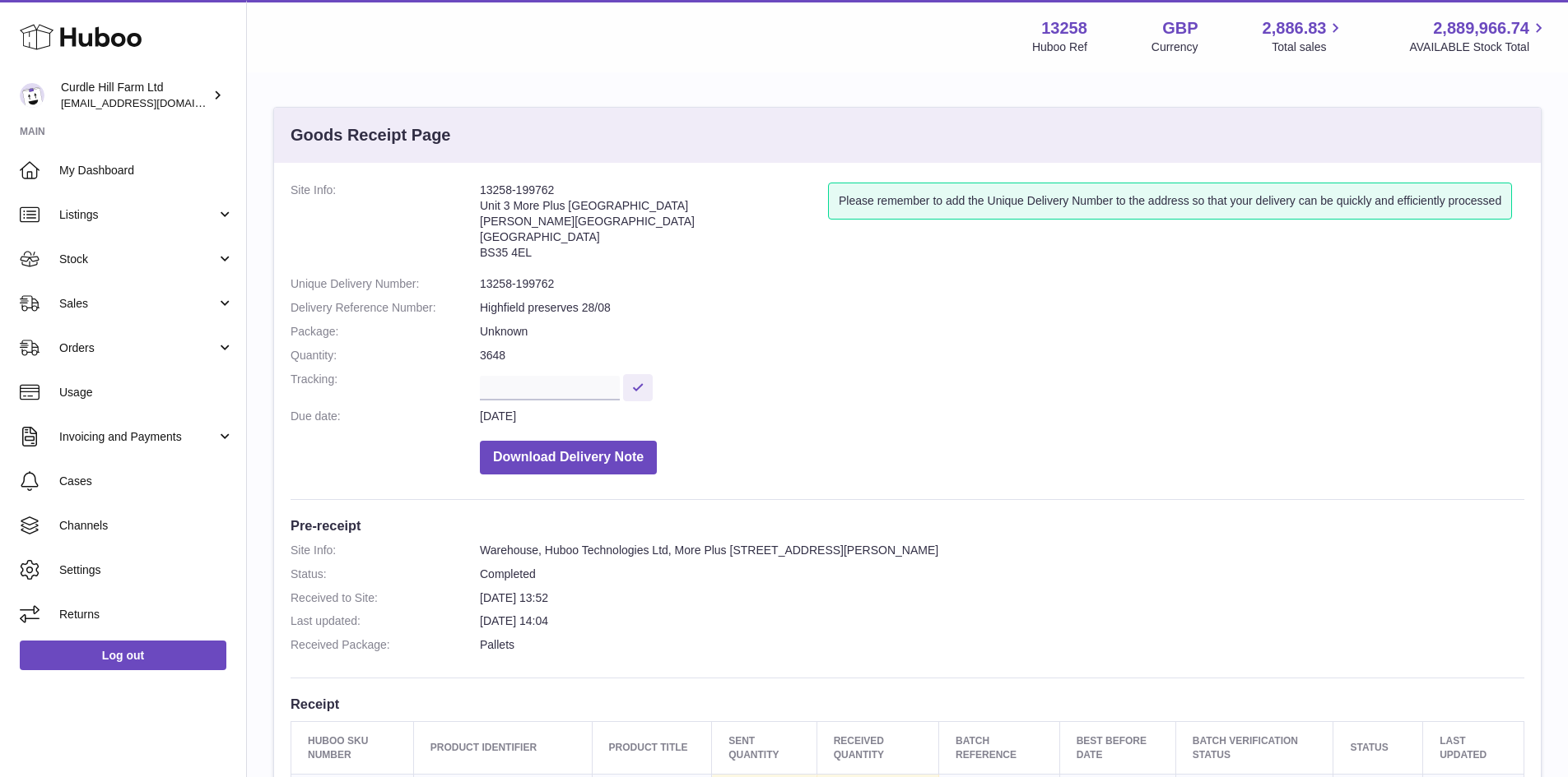
click at [566, 345] on dl "Site Info: 13258-199762 Unit 3 More Plus Central Park Hudson Avenue Severn Beac…" at bounding box center [907, 333] width 1234 height 300
drag, startPoint x: 291, startPoint y: 329, endPoint x: 552, endPoint y: 333, distance: 261.0
click at [552, 333] on dl "Site Info: 13258-199762 Unit 3 More Plus Central Park Hudson Avenue Severn Beac…" at bounding box center [907, 333] width 1234 height 300
click at [570, 344] on dl "Site Info: 13258-199762 Unit 3 More Plus Central Park Hudson Avenue Severn Beac…" at bounding box center [907, 333] width 1234 height 300
click at [181, 263] on span "Stock" at bounding box center [137, 259] width 157 height 16
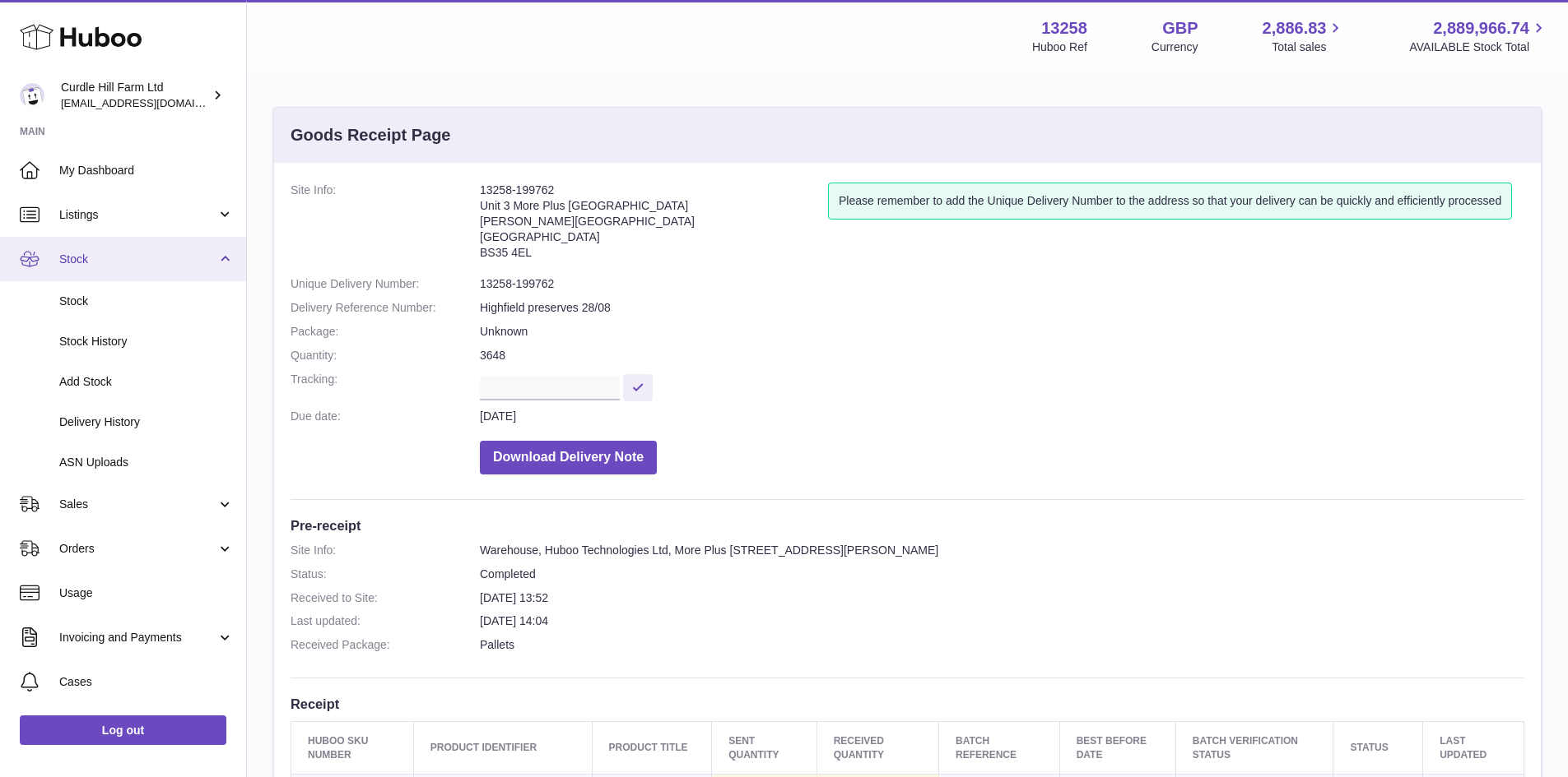
click at [191, 274] on link "Stock" at bounding box center [123, 259] width 246 height 45
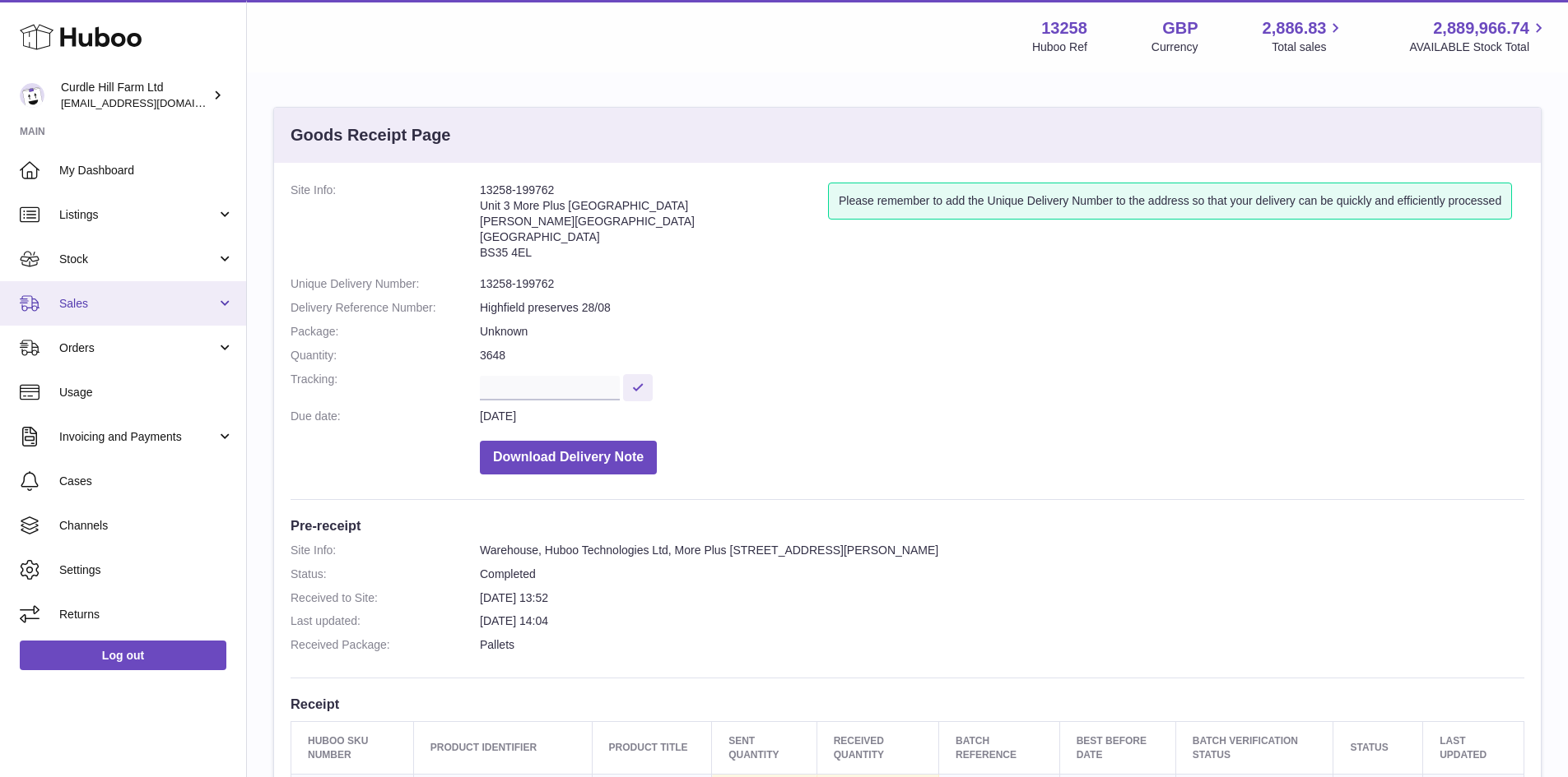
click at [176, 309] on span "Sales" at bounding box center [137, 303] width 157 height 16
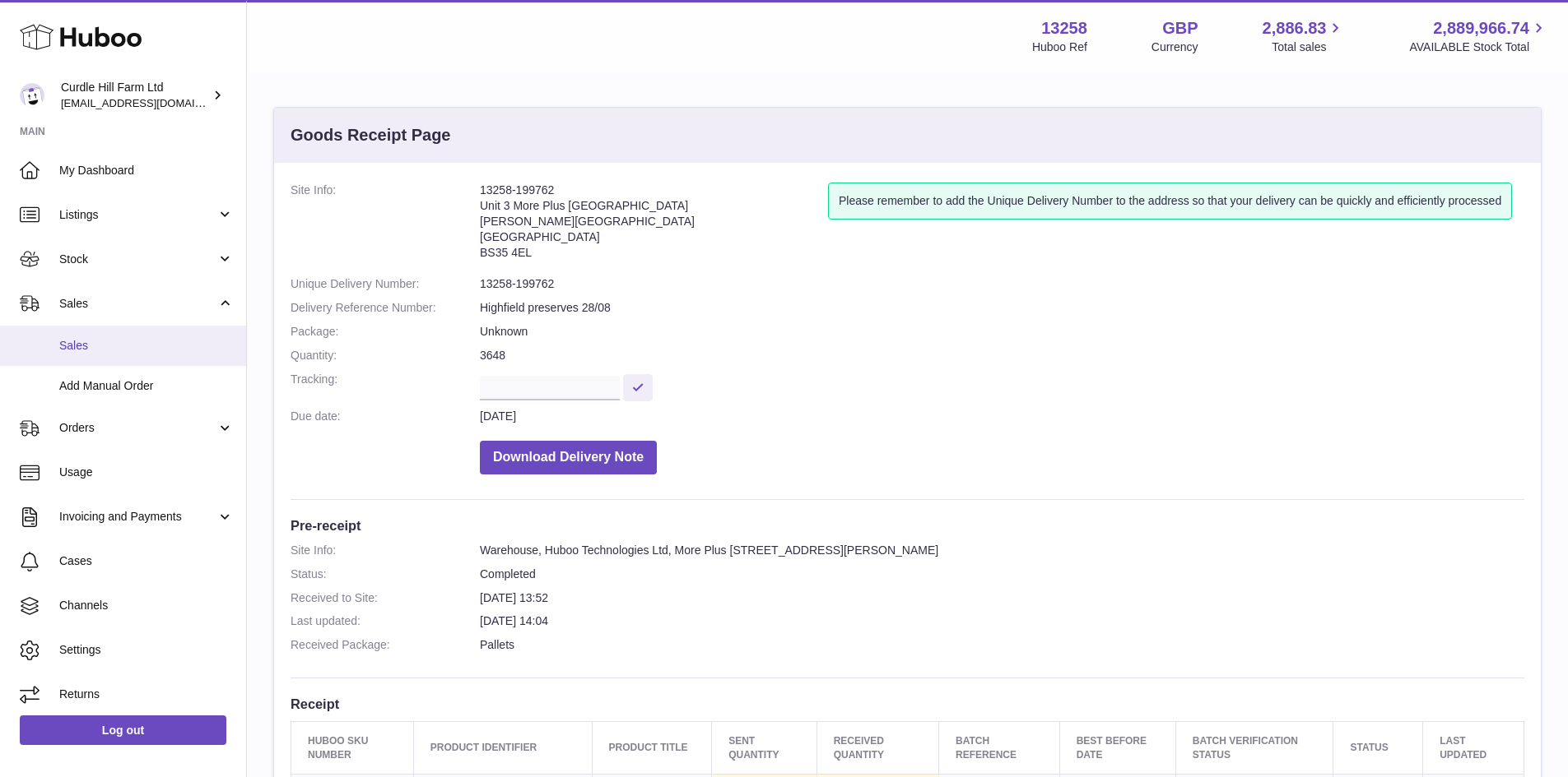
click at [170, 354] on link "Sales" at bounding box center [123, 345] width 246 height 40
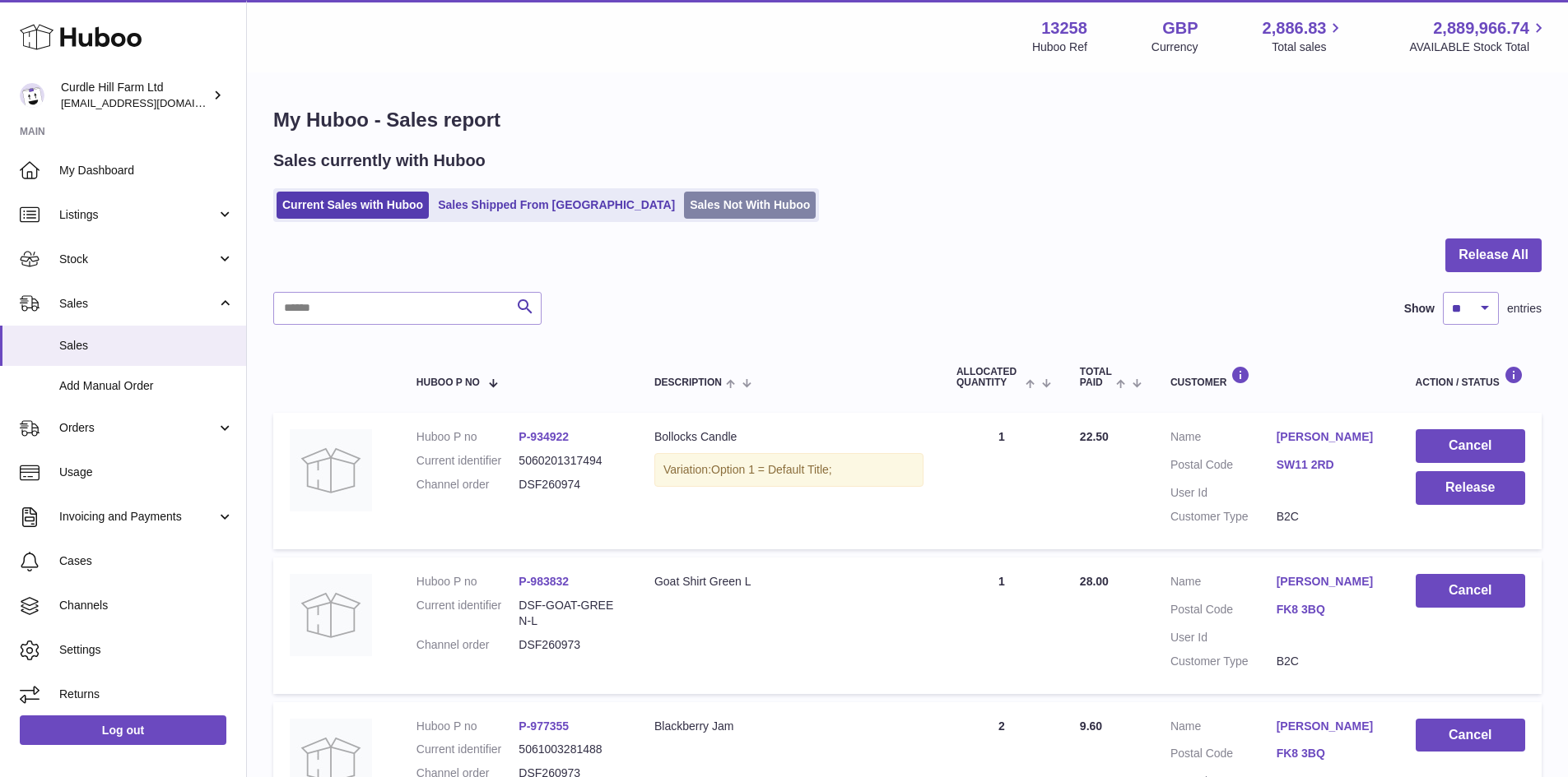
click at [684, 206] on link "Sales Not With Huboo" at bounding box center [749, 204] width 132 height 27
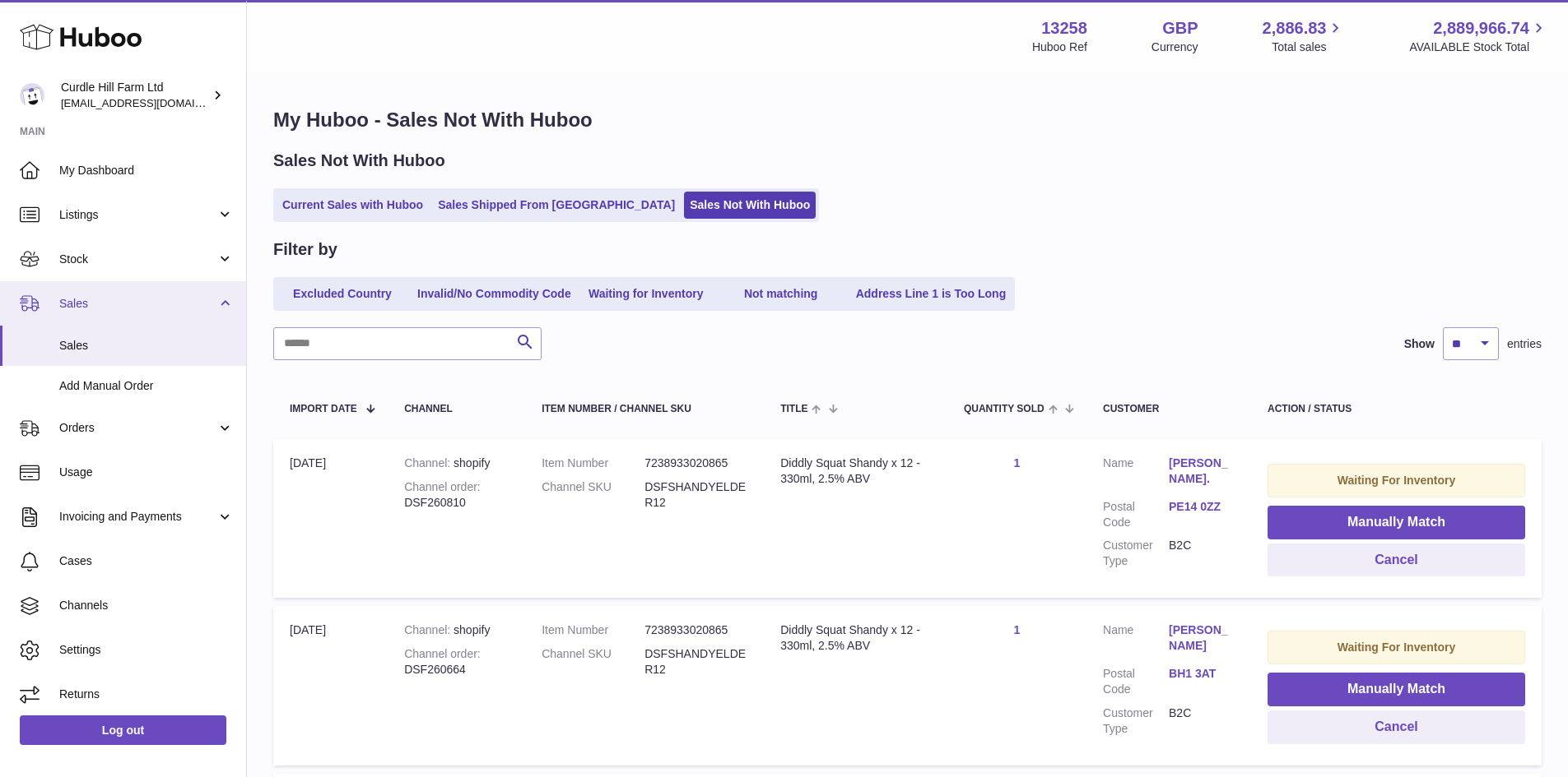
click at [110, 306] on span "Sales" at bounding box center [137, 303] width 157 height 16
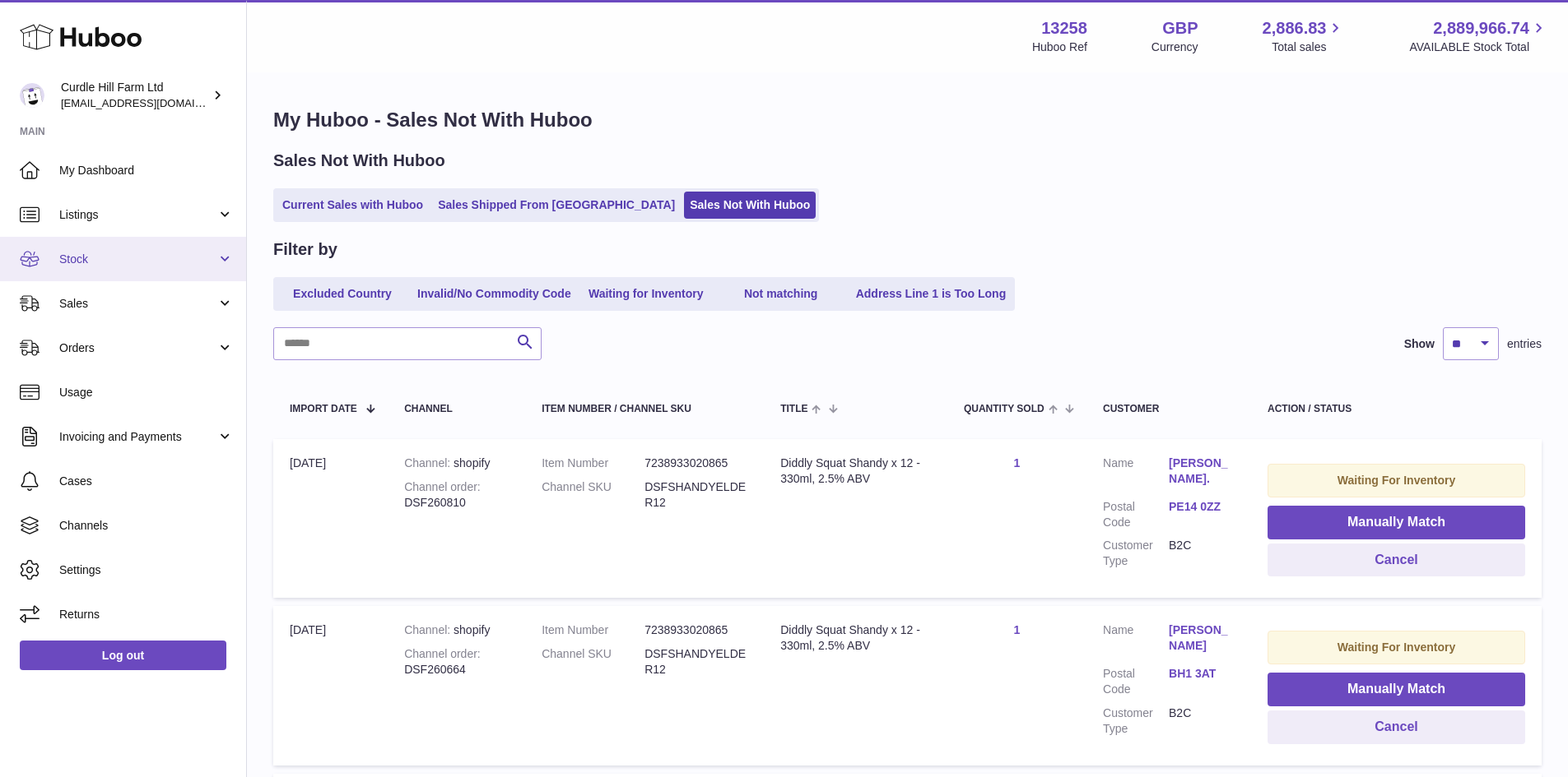
click at [110, 273] on link "Stock" at bounding box center [123, 259] width 246 height 45
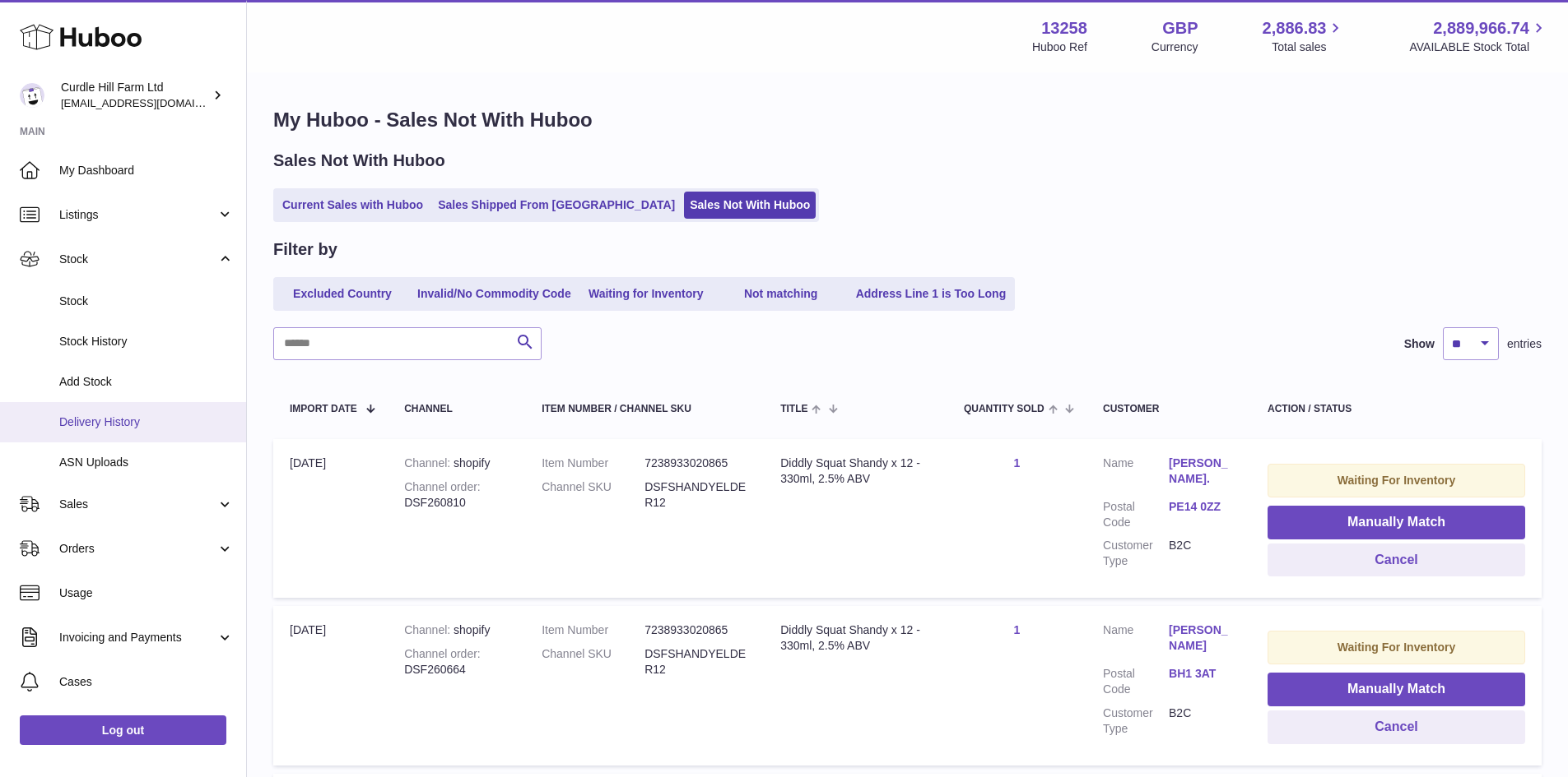
click at [148, 420] on span "Delivery History" at bounding box center [146, 422] width 175 height 16
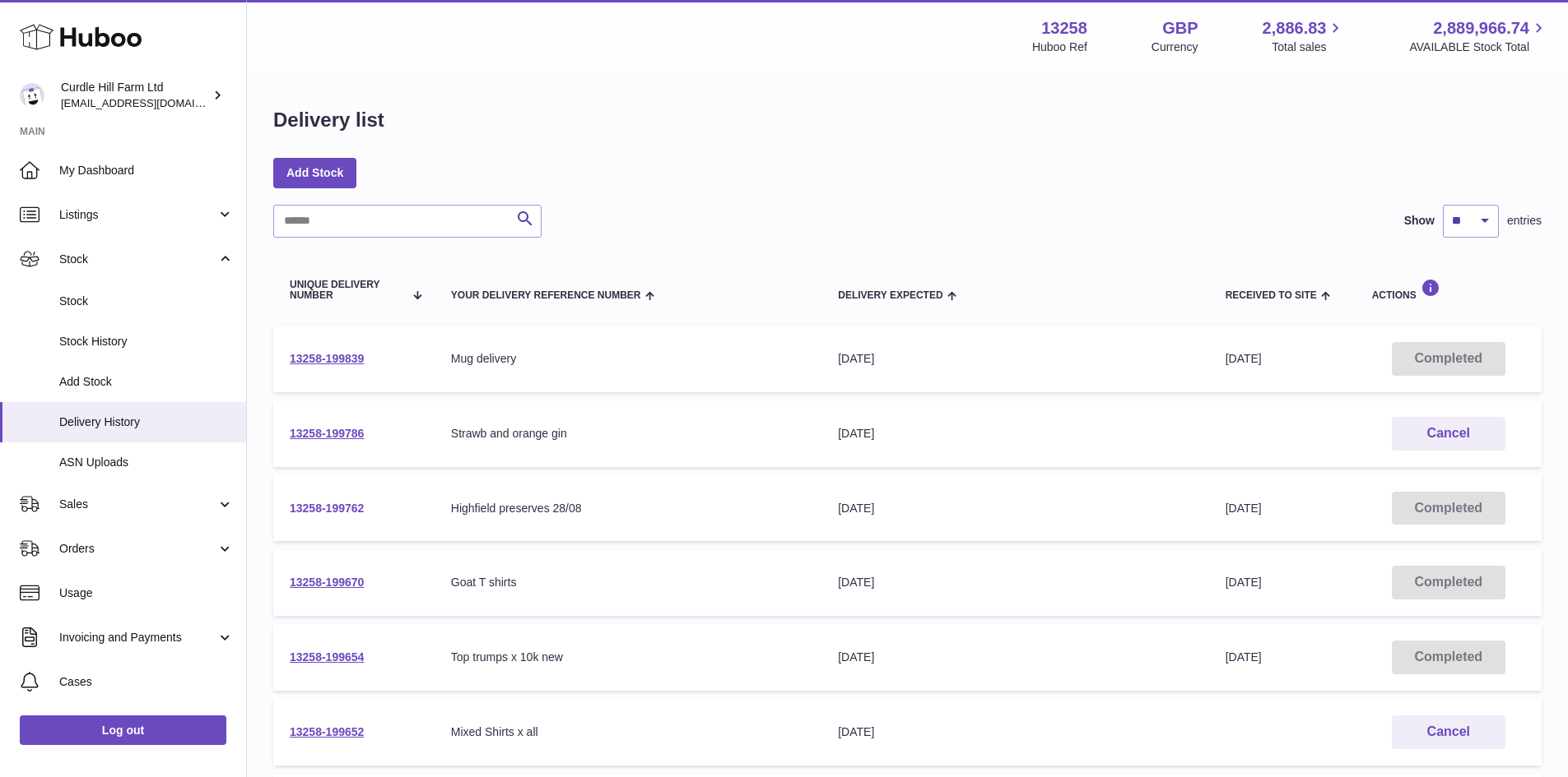
click at [350, 507] on link "13258-199762" at bounding box center [326, 508] width 74 height 13
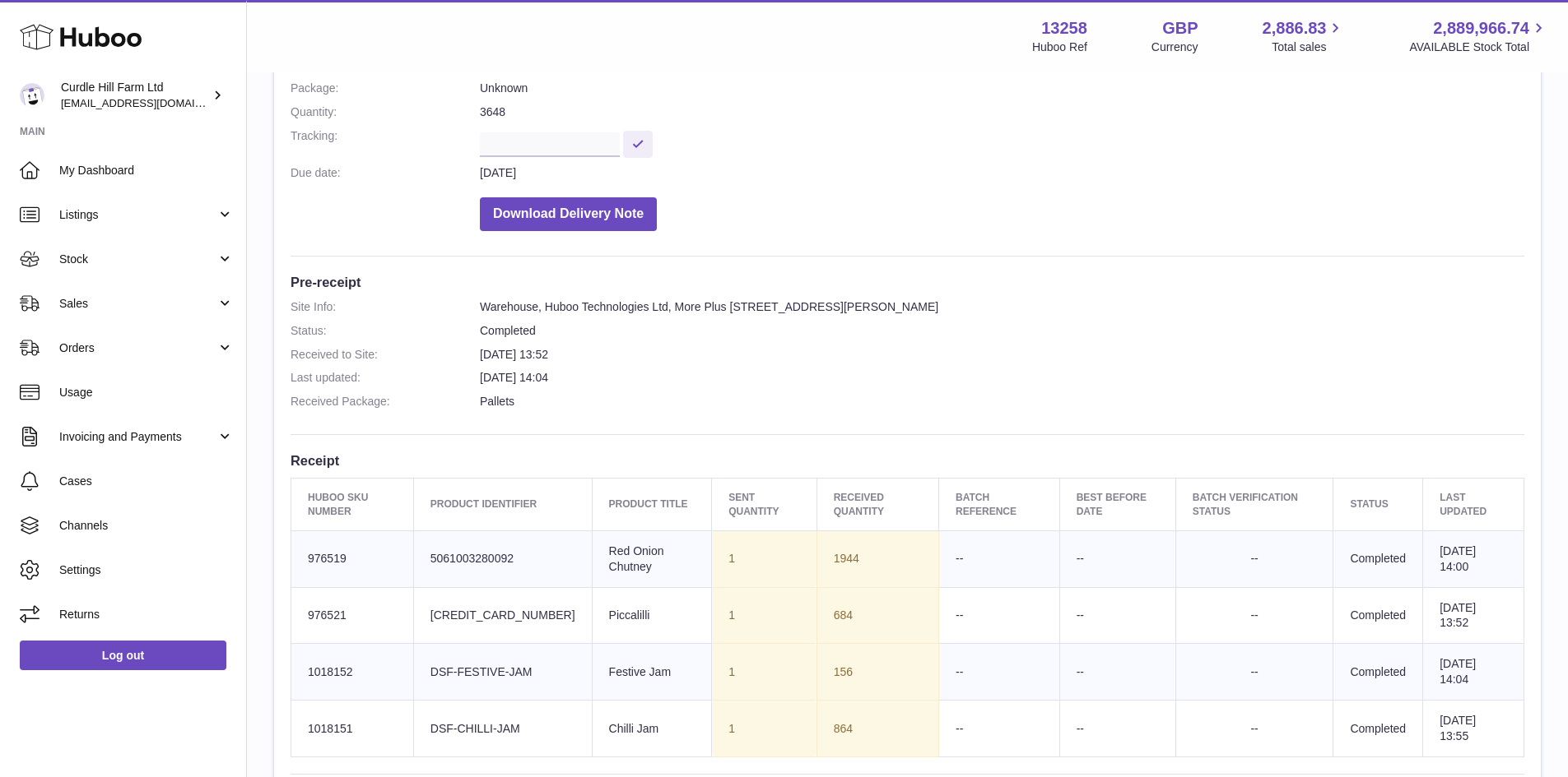
scroll to position [247, 0]
click at [304, 111] on dt "Quantity:" at bounding box center [385, 108] width 189 height 16
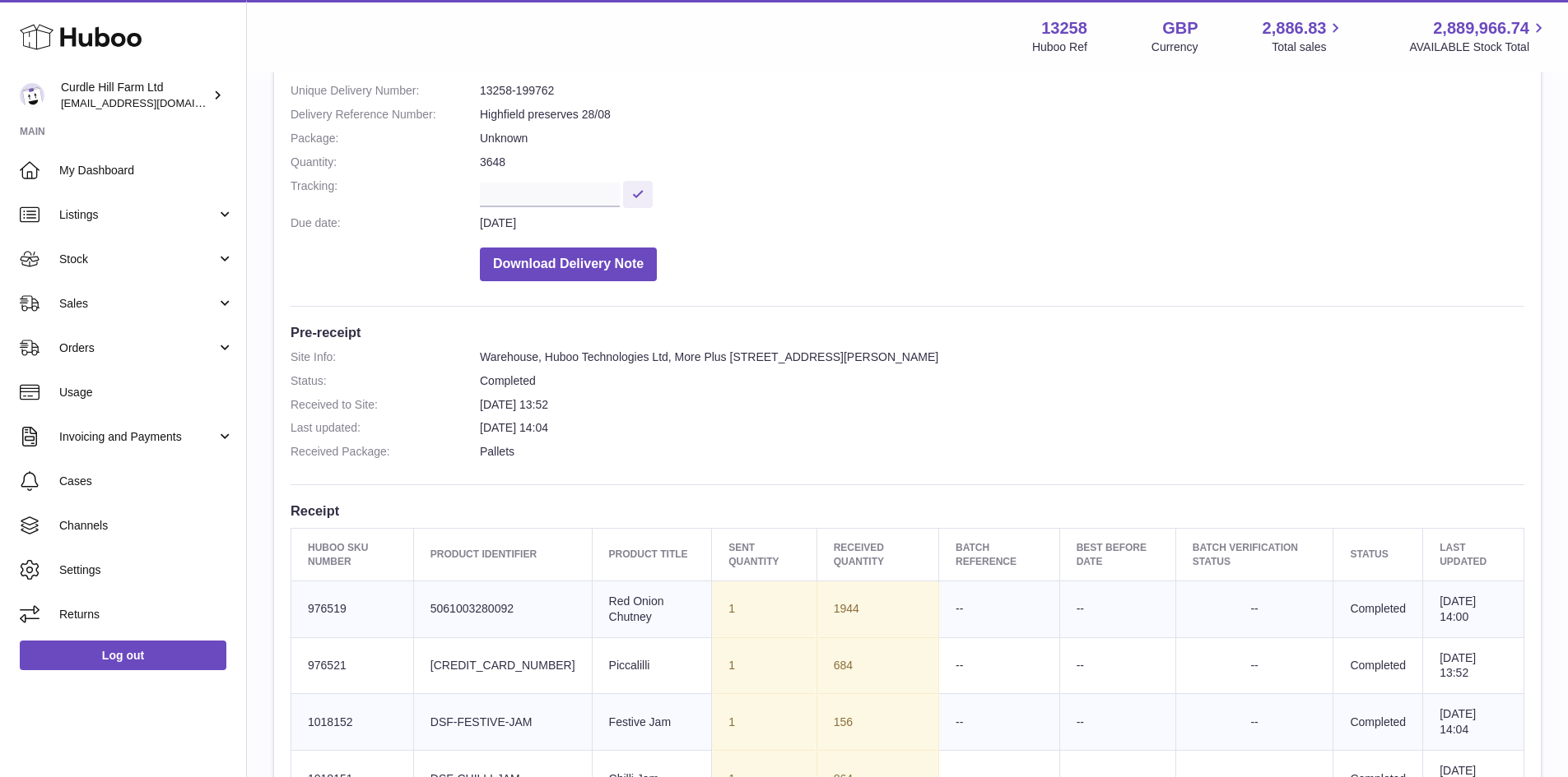
scroll to position [164, 0]
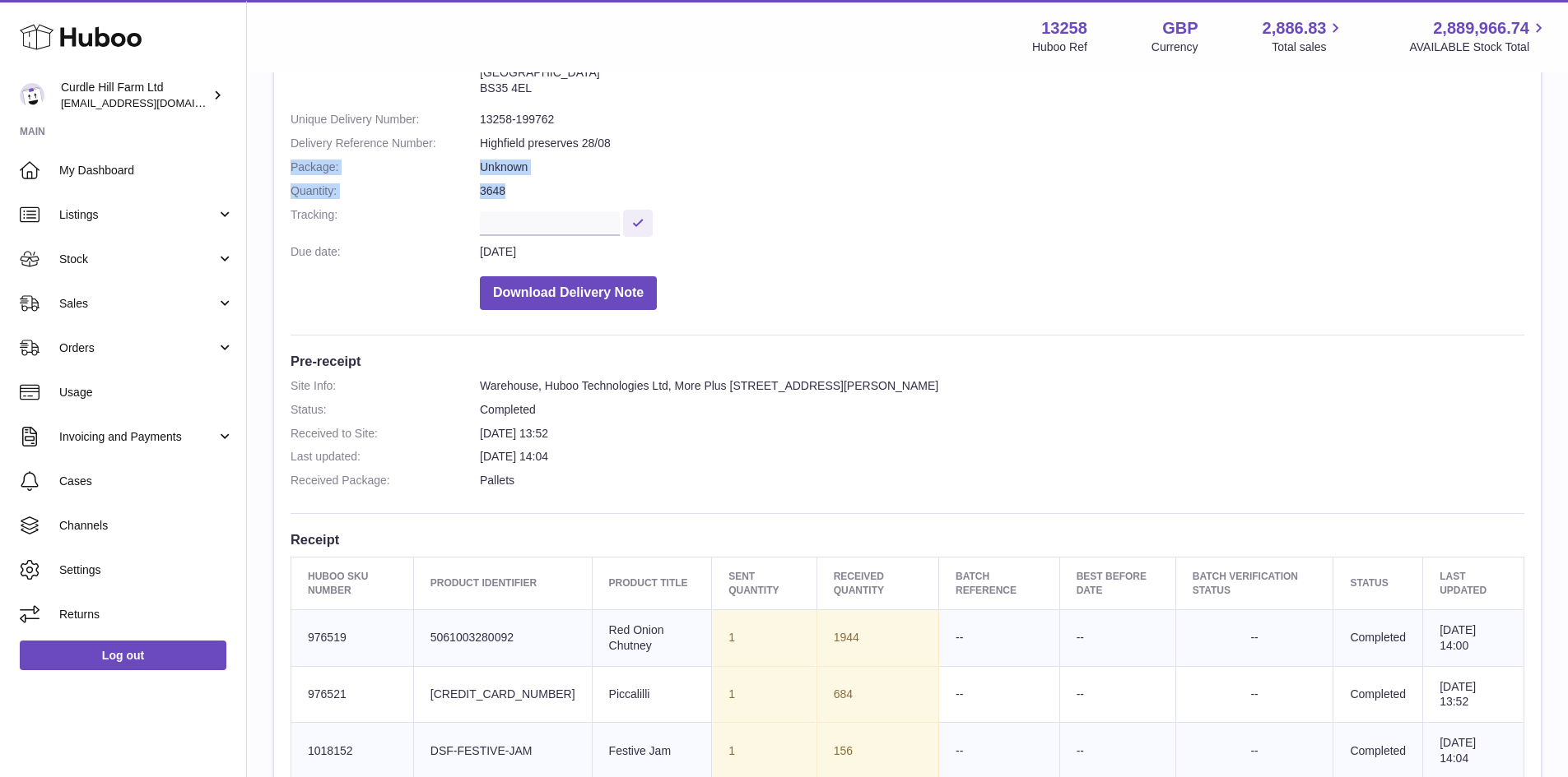
drag, startPoint x: 529, startPoint y: 193, endPoint x: 286, endPoint y: 171, distance: 244.0
click at [286, 171] on div "Site Info: 13258-199762 Unit 3 More Plus [STREET_ADDRESS][PERSON_NAME] Please r…" at bounding box center [907, 526] width 1267 height 1057
click at [481, 162] on dd "Unknown" at bounding box center [1001, 167] width 1044 height 16
click at [494, 170] on dd "Unknown" at bounding box center [1001, 167] width 1044 height 16
drag, startPoint x: 494, startPoint y: 170, endPoint x: 547, endPoint y: 168, distance: 53.0
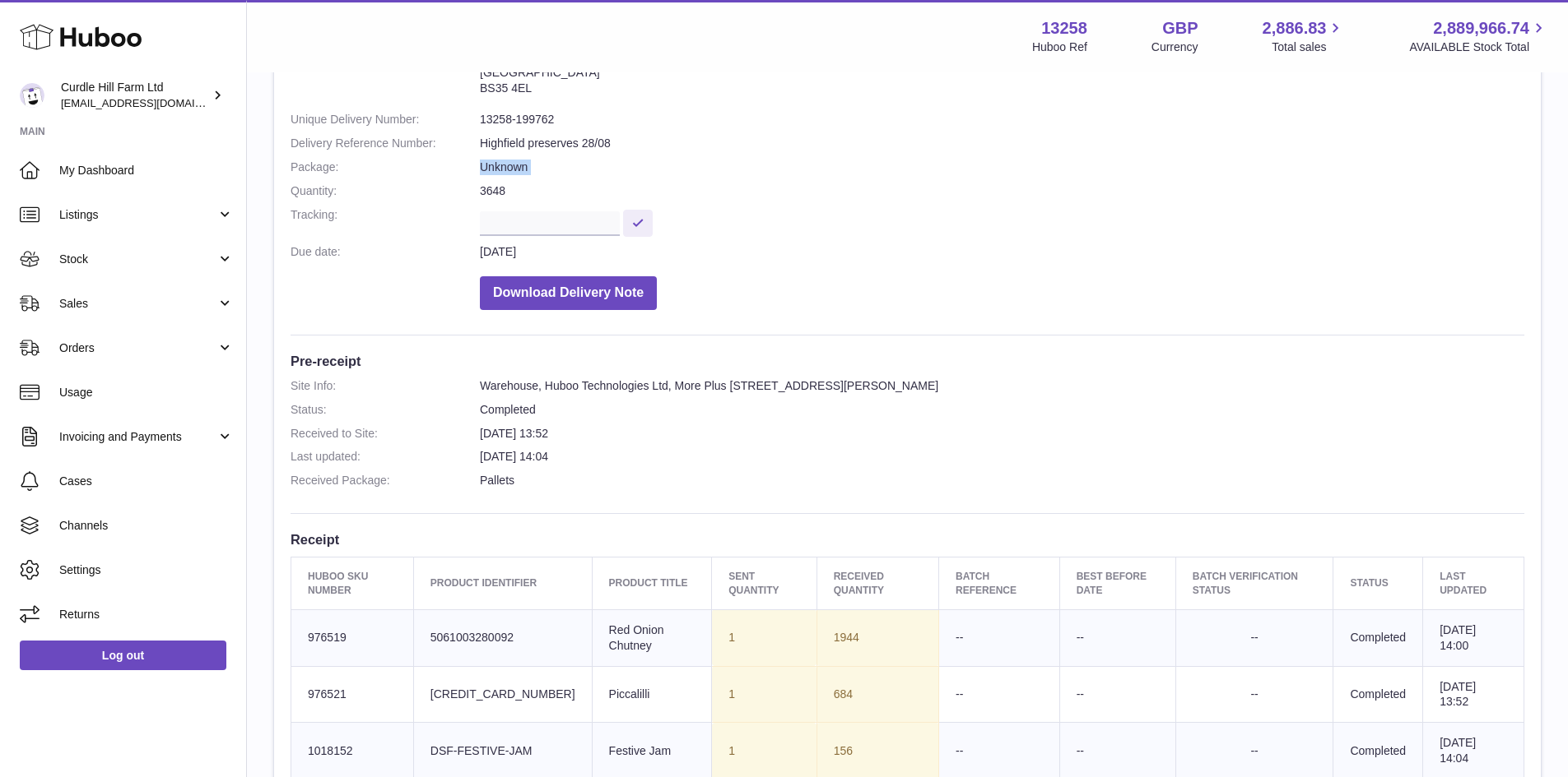
click at [547, 168] on dd "Unknown" at bounding box center [1001, 167] width 1044 height 16
drag, startPoint x: 511, startPoint y: 185, endPoint x: 474, endPoint y: 187, distance: 37.1
click at [474, 187] on dl "Site Info: 13258-199762 Unit 3 More Plus Central Park Hudson Avenue Severn Beac…" at bounding box center [907, 168] width 1234 height 300
drag, startPoint x: 687, startPoint y: 637, endPoint x: 717, endPoint y: 638, distance: 30.0
click at [717, 638] on td "Sent Quantity 1" at bounding box center [764, 638] width 105 height 57
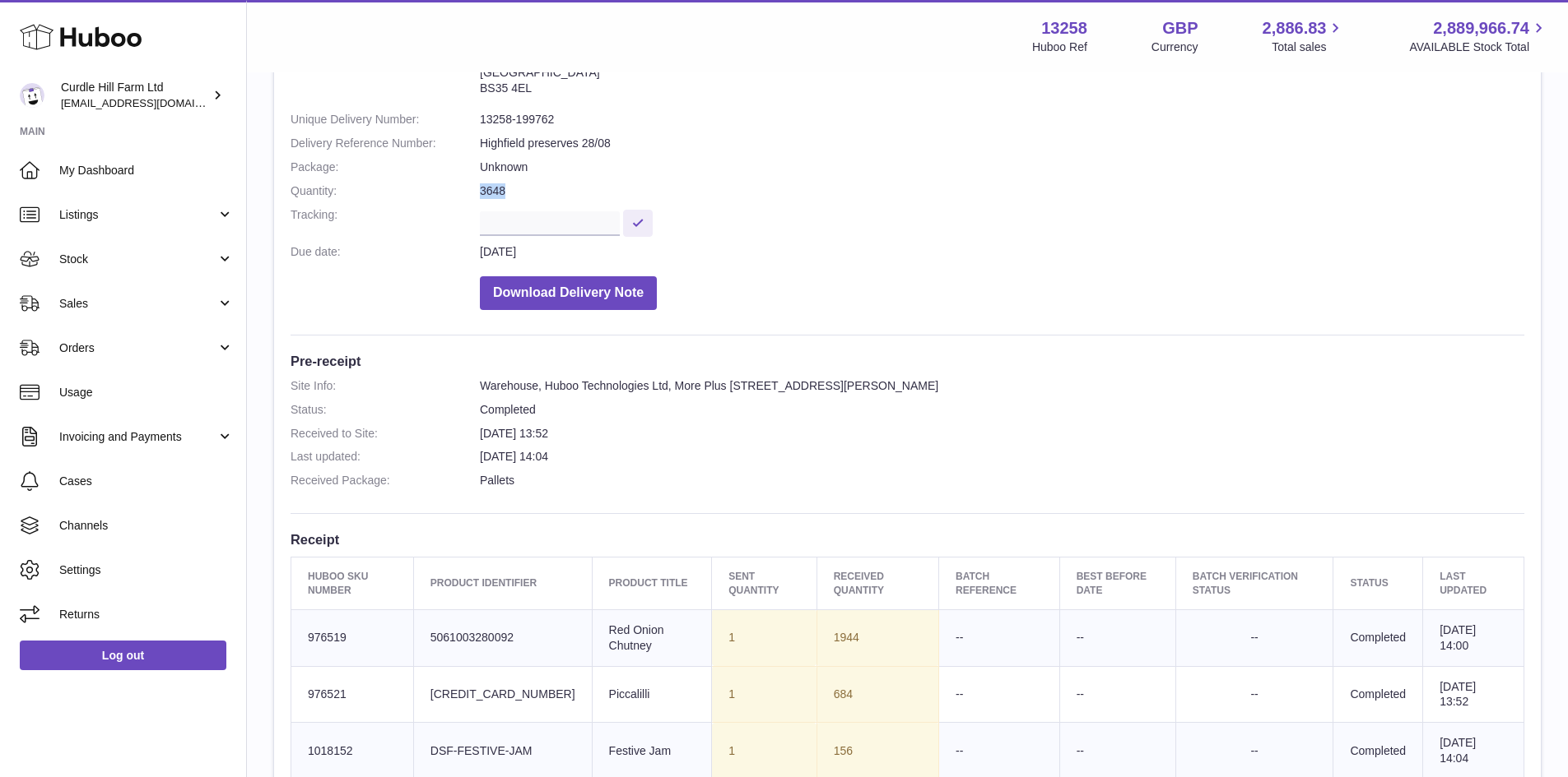
drag, startPoint x: 693, startPoint y: 688, endPoint x: 707, endPoint y: 697, distance: 16.6
click at [712, 697] on td "Sent Quantity 1" at bounding box center [764, 694] width 105 height 57
click at [721, 737] on td "Sent Quantity 1" at bounding box center [764, 751] width 105 height 57
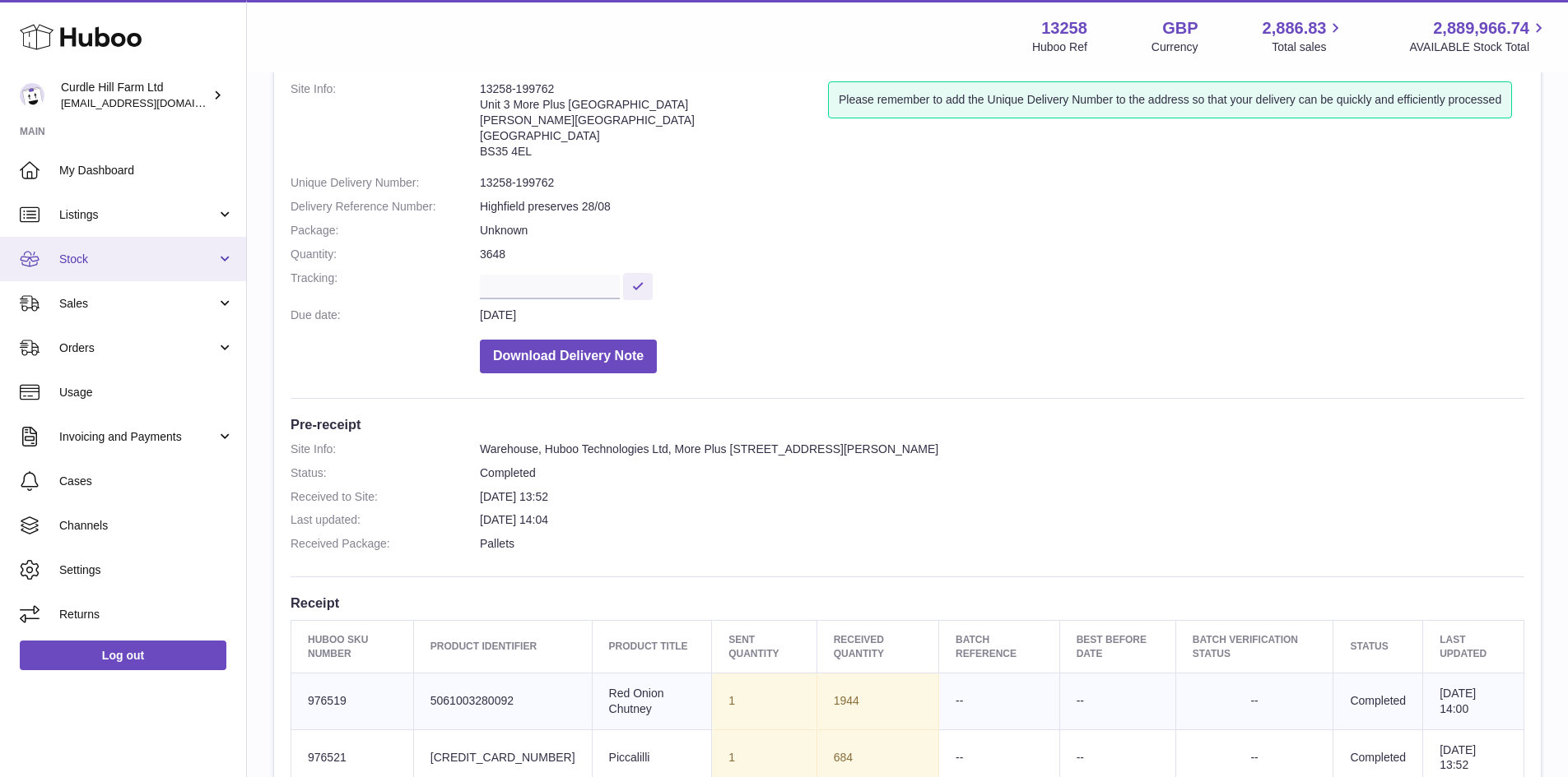
scroll to position [82, 0]
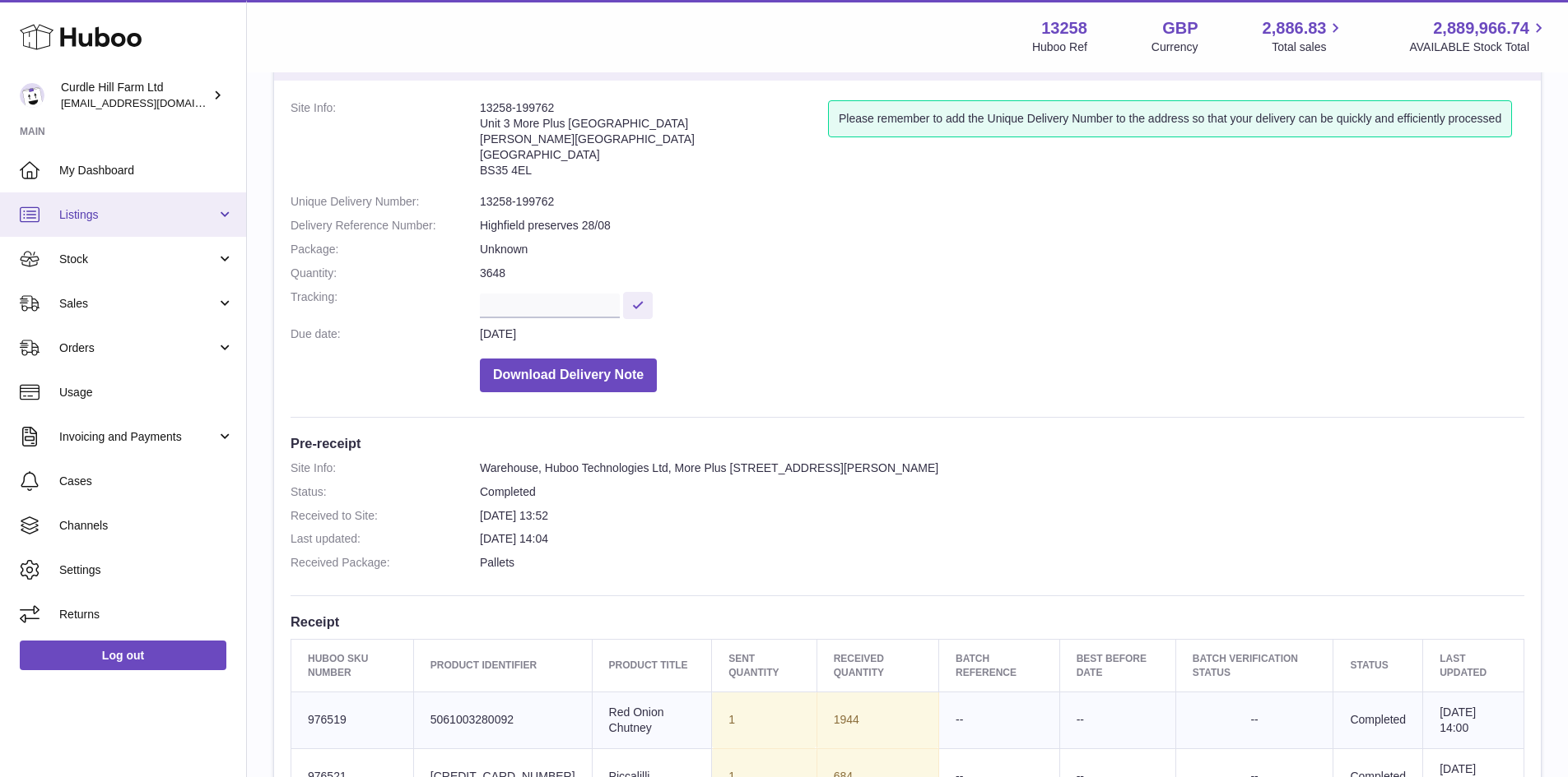
click at [105, 213] on span "Listings" at bounding box center [137, 215] width 157 height 16
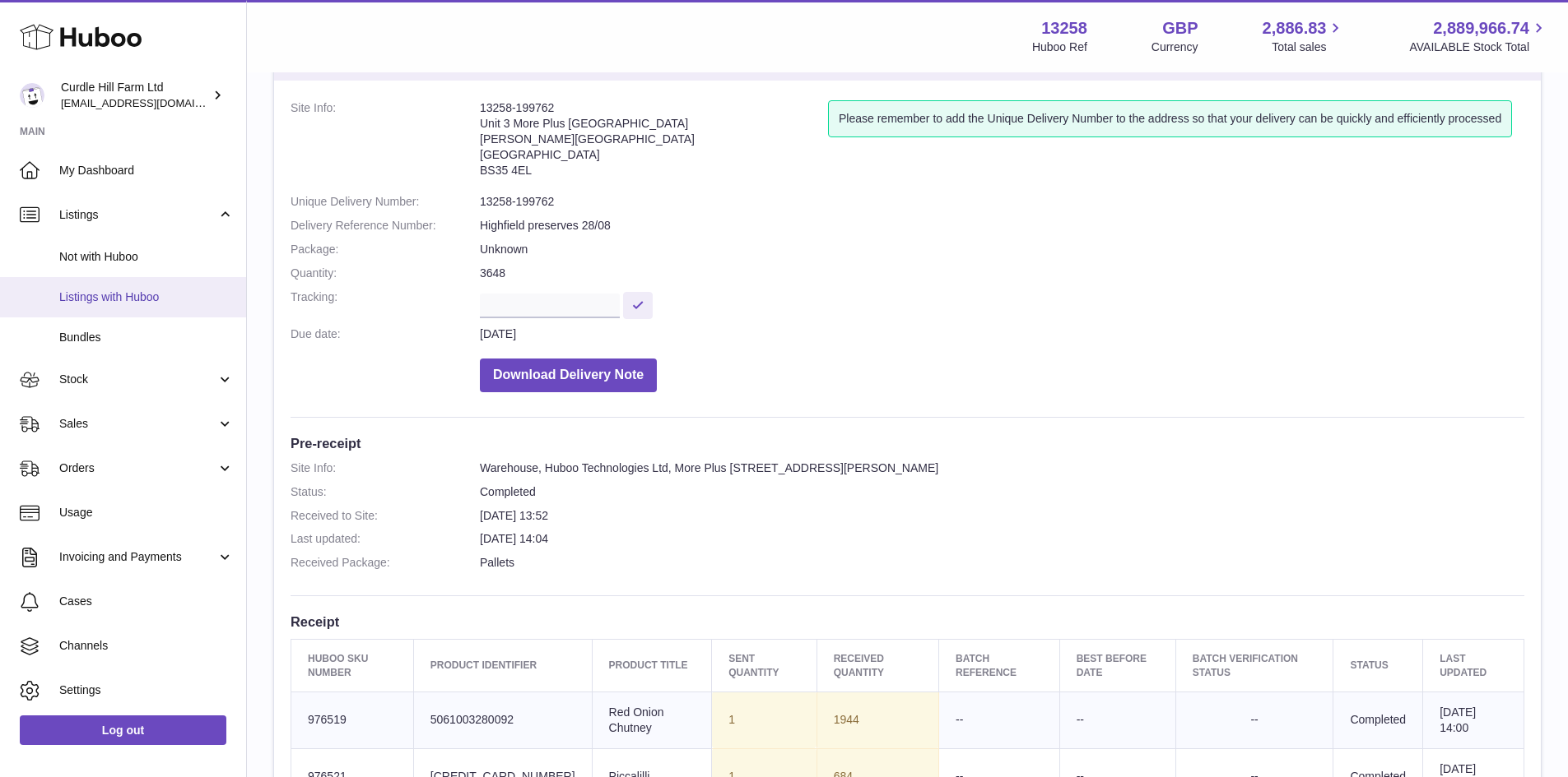
click at [110, 297] on span "Listings with Huboo" at bounding box center [146, 297] width 175 height 16
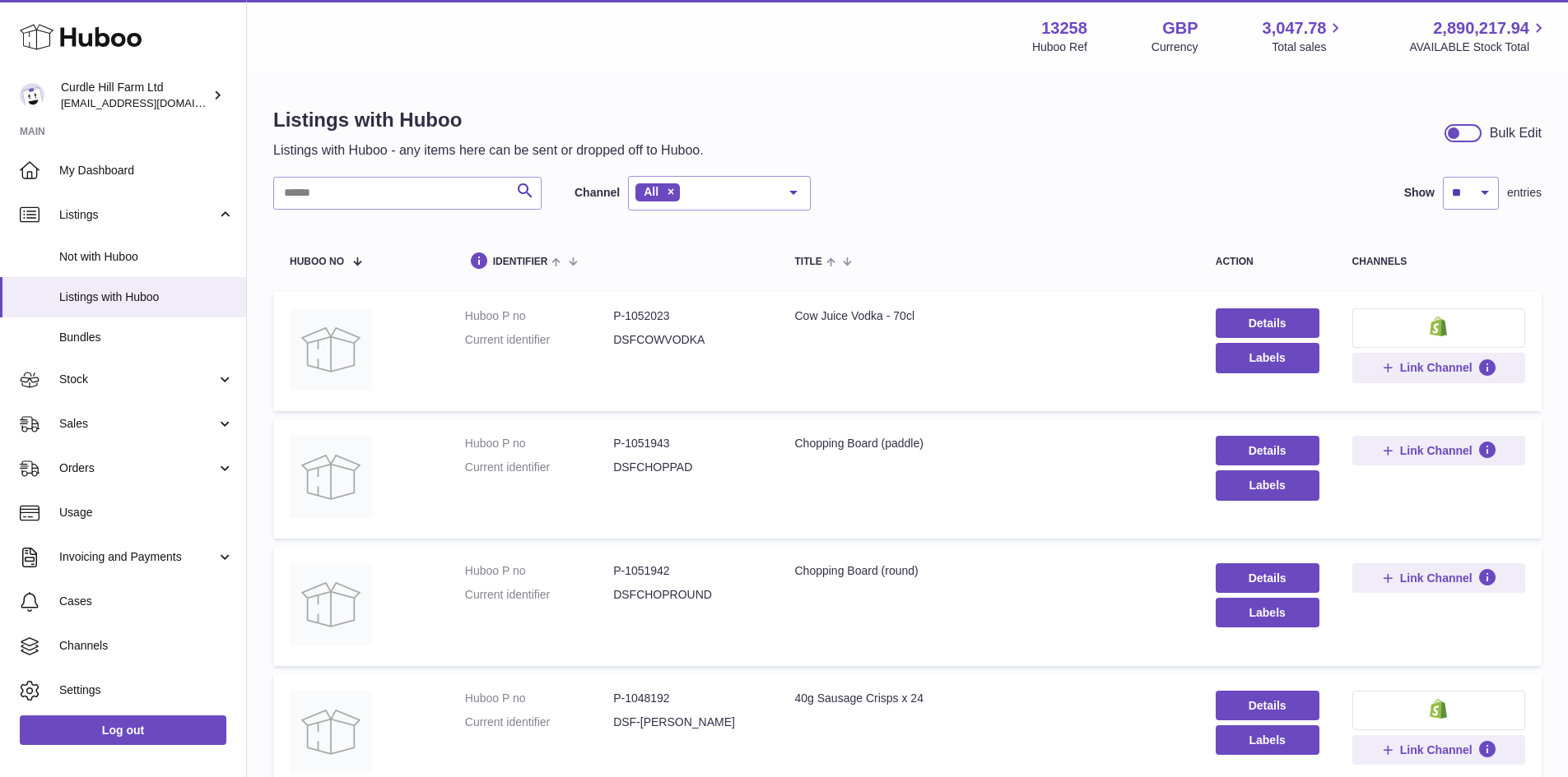
click at [417, 179] on input "text" at bounding box center [408, 193] width 269 height 33
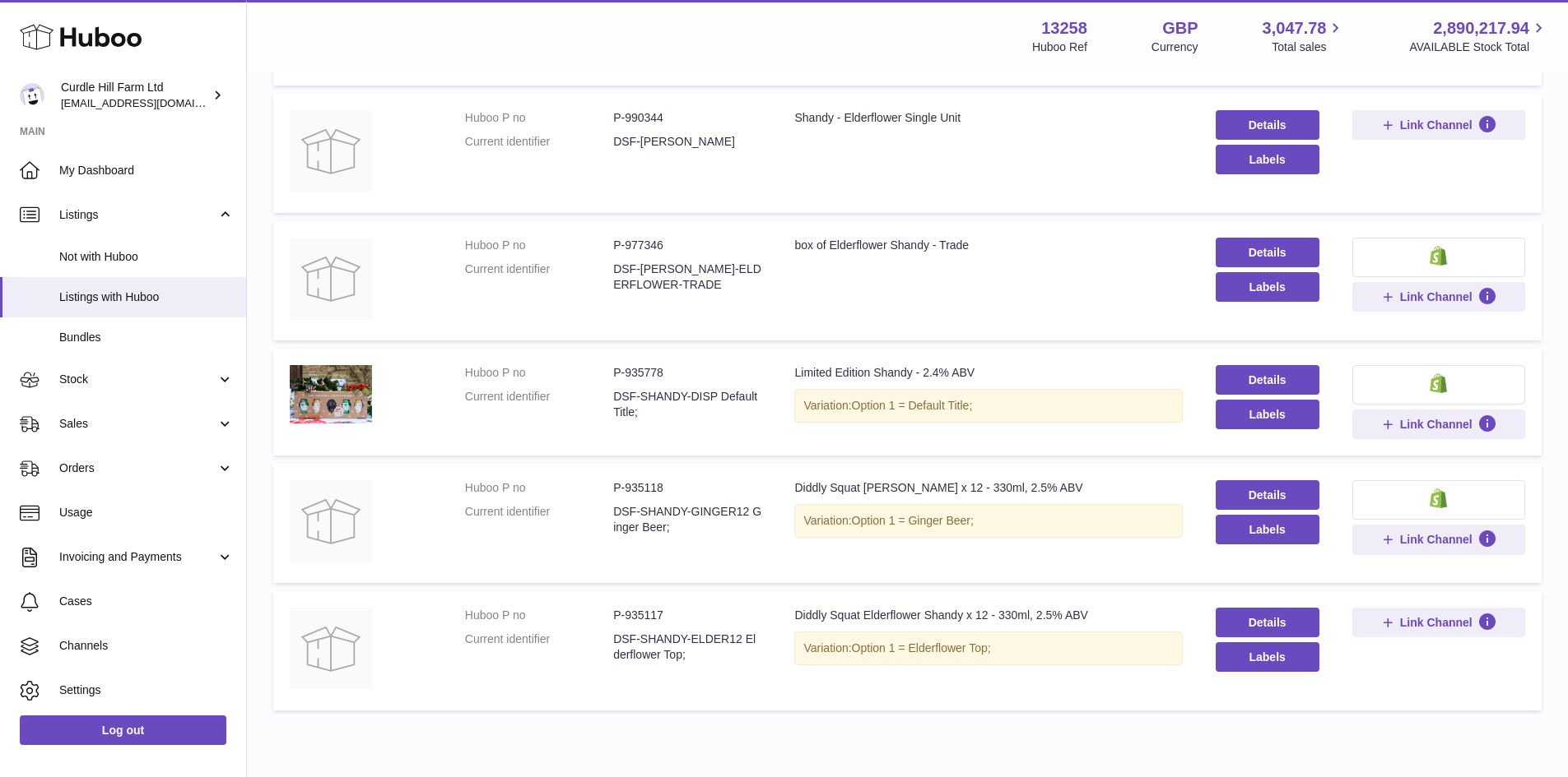
scroll to position [652, 0]
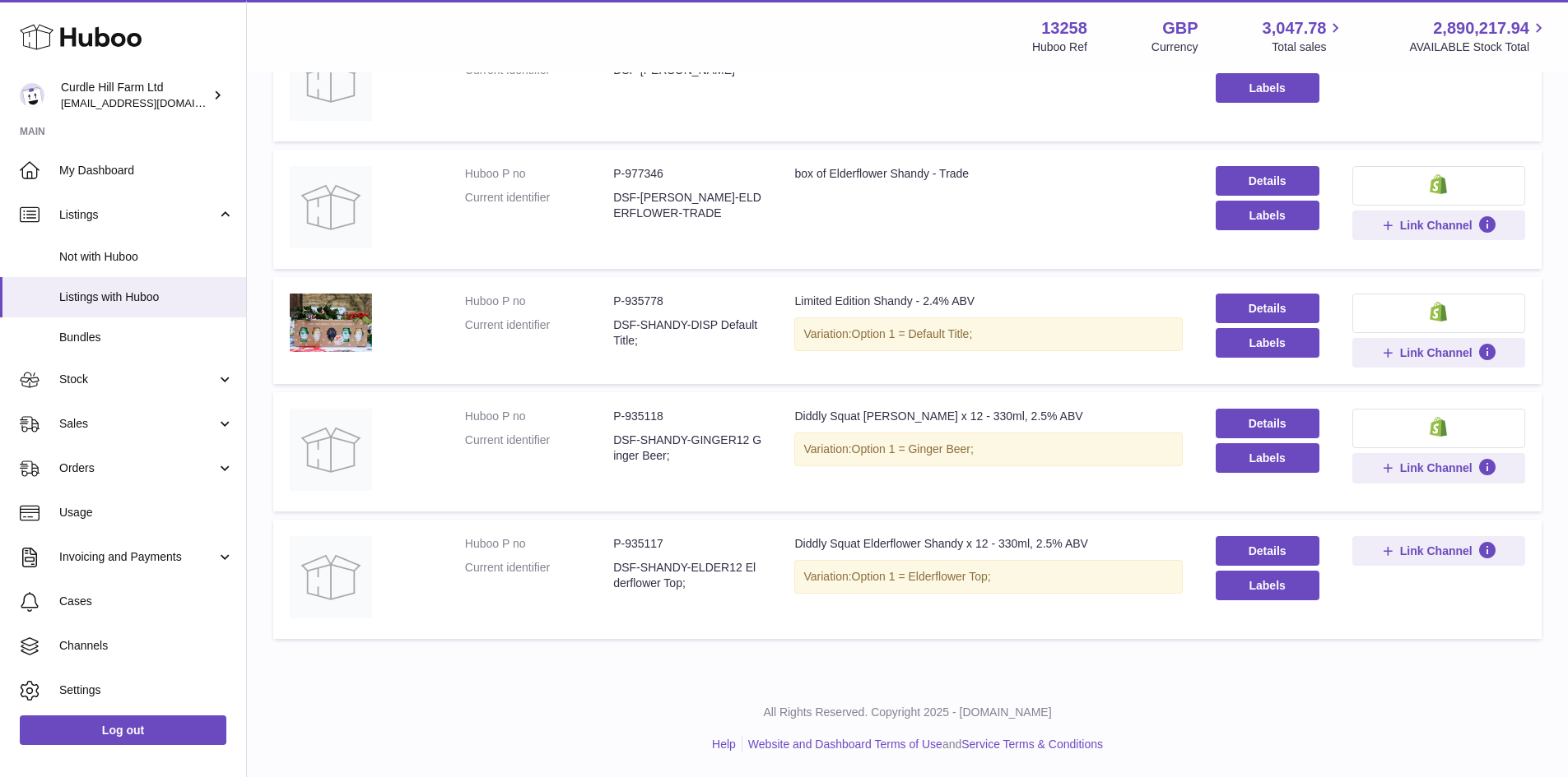
type input "******"
click at [637, 540] on dd "P-935117" at bounding box center [687, 544] width 148 height 16
copy dd "935117"
